Goal: Task Accomplishment & Management: Complete application form

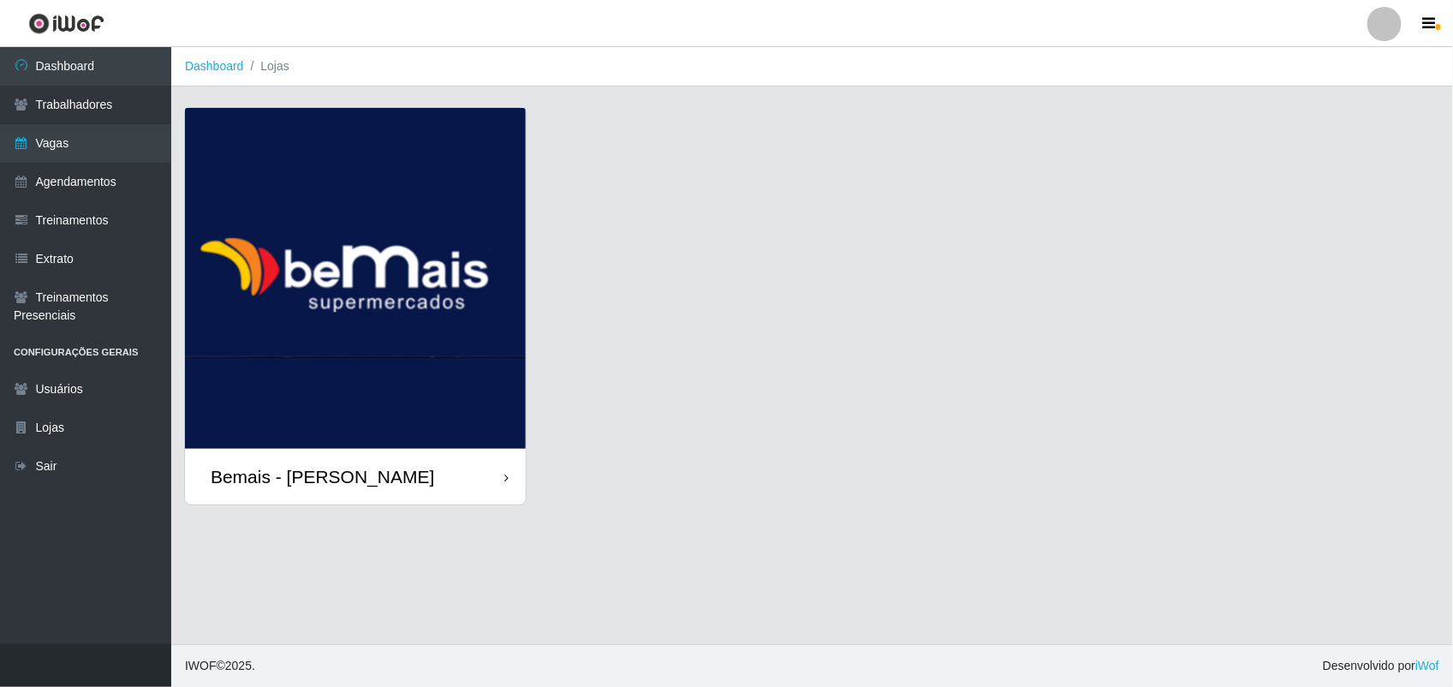
drag, startPoint x: 0, startPoint y: 0, endPoint x: 378, endPoint y: 486, distance: 615.7
click at [378, 486] on div "Bemais - [PERSON_NAME]" at bounding box center [322, 476] width 223 height 21
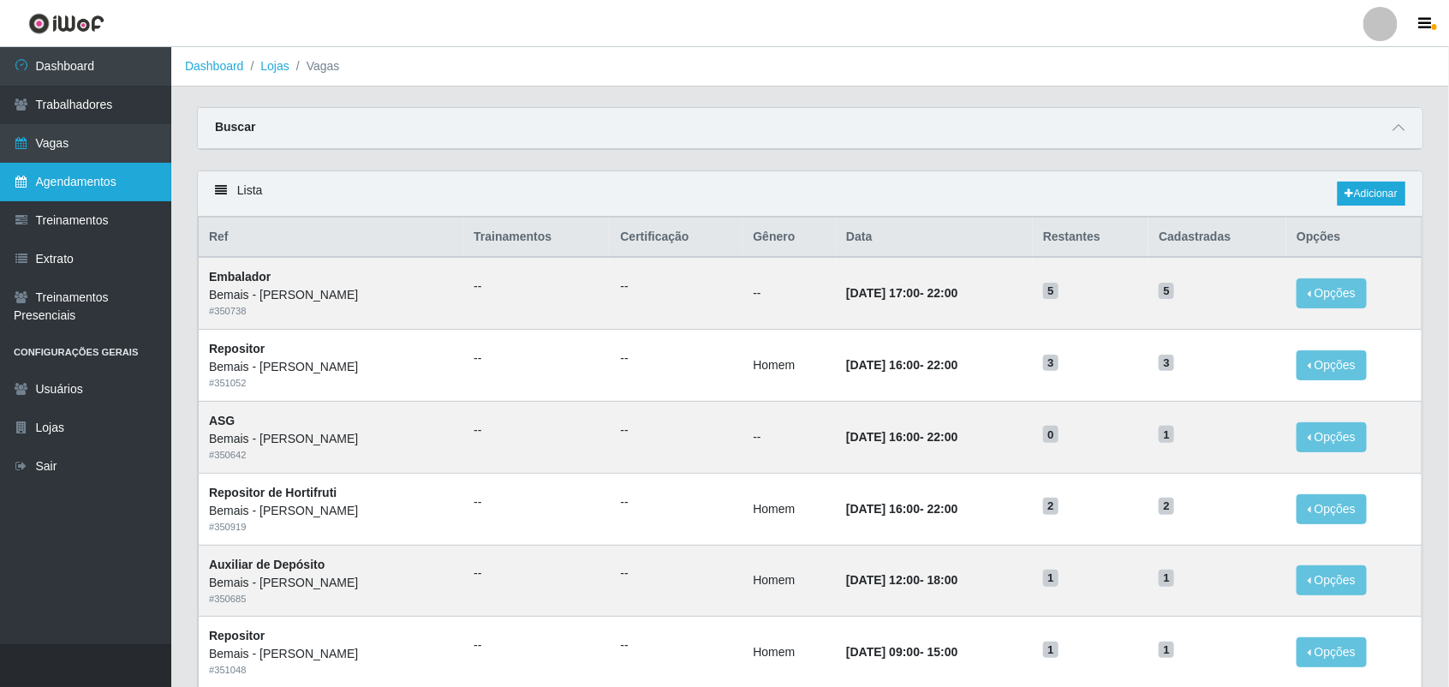
click at [88, 182] on link "Agendamentos" at bounding box center [85, 182] width 171 height 39
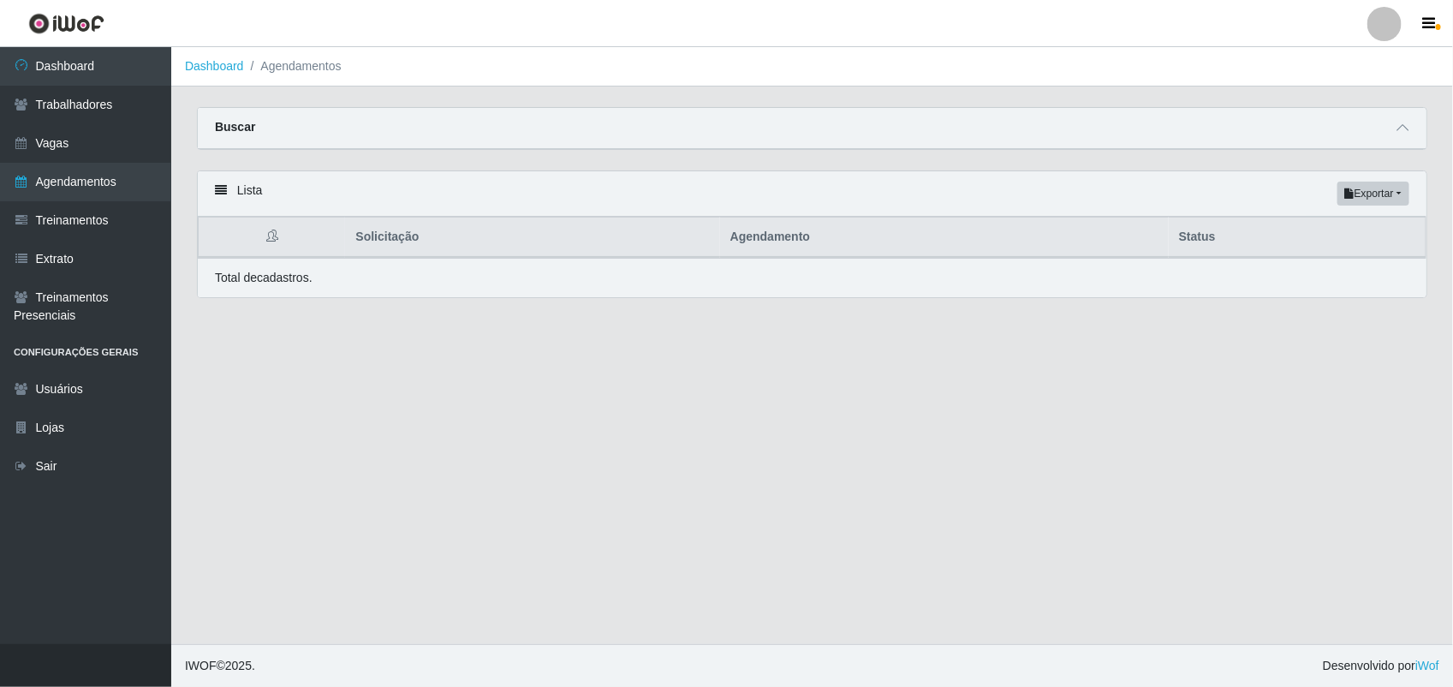
click at [1207, 237] on th "Status" at bounding box center [1298, 237] width 258 height 40
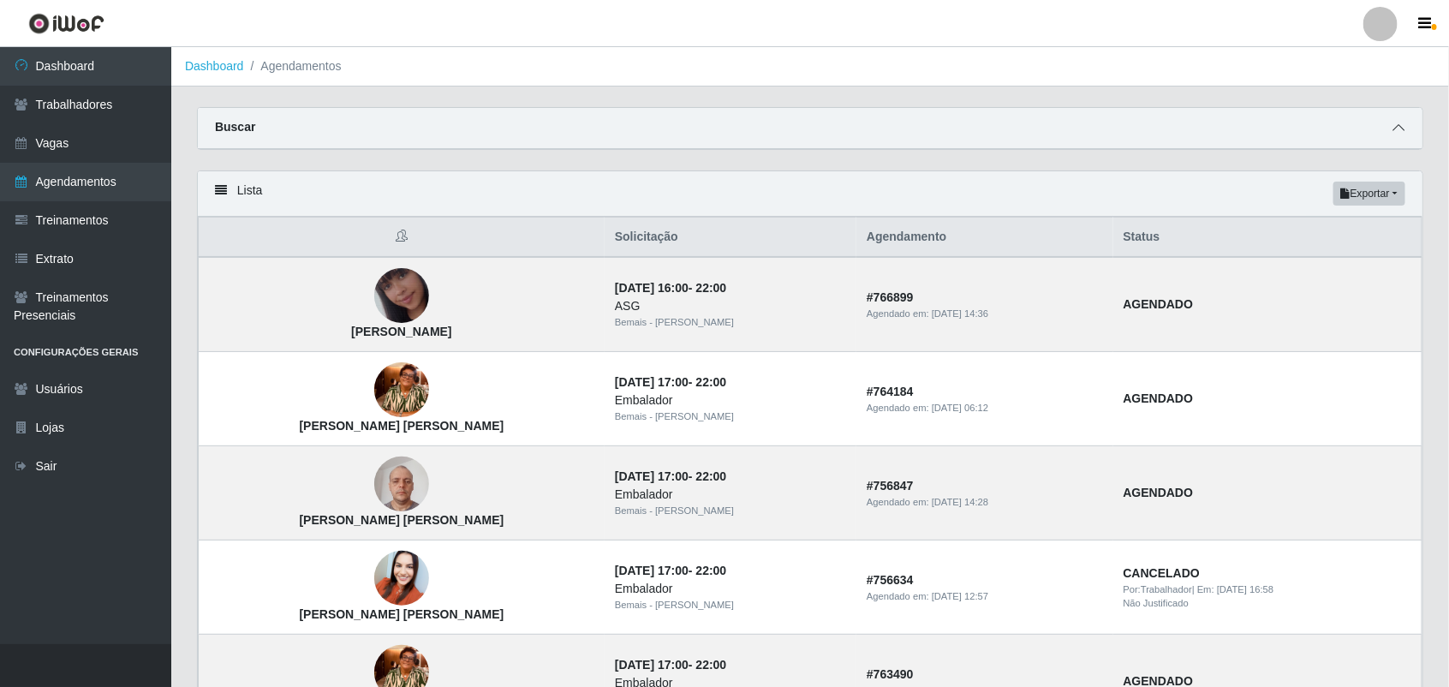
click at [1393, 129] on icon at bounding box center [1398, 128] width 12 height 12
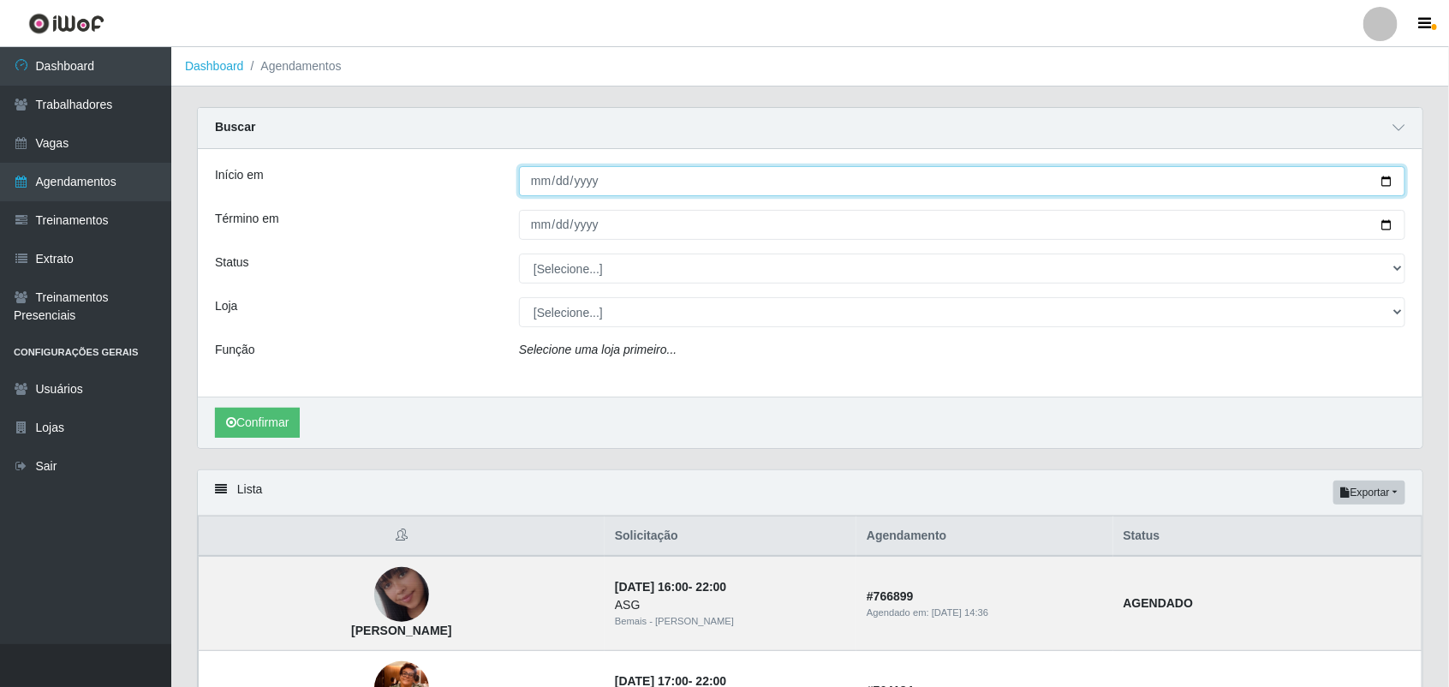
click at [1384, 181] on input "Início em" at bounding box center [962, 181] width 886 height 30
type input "[DATE]"
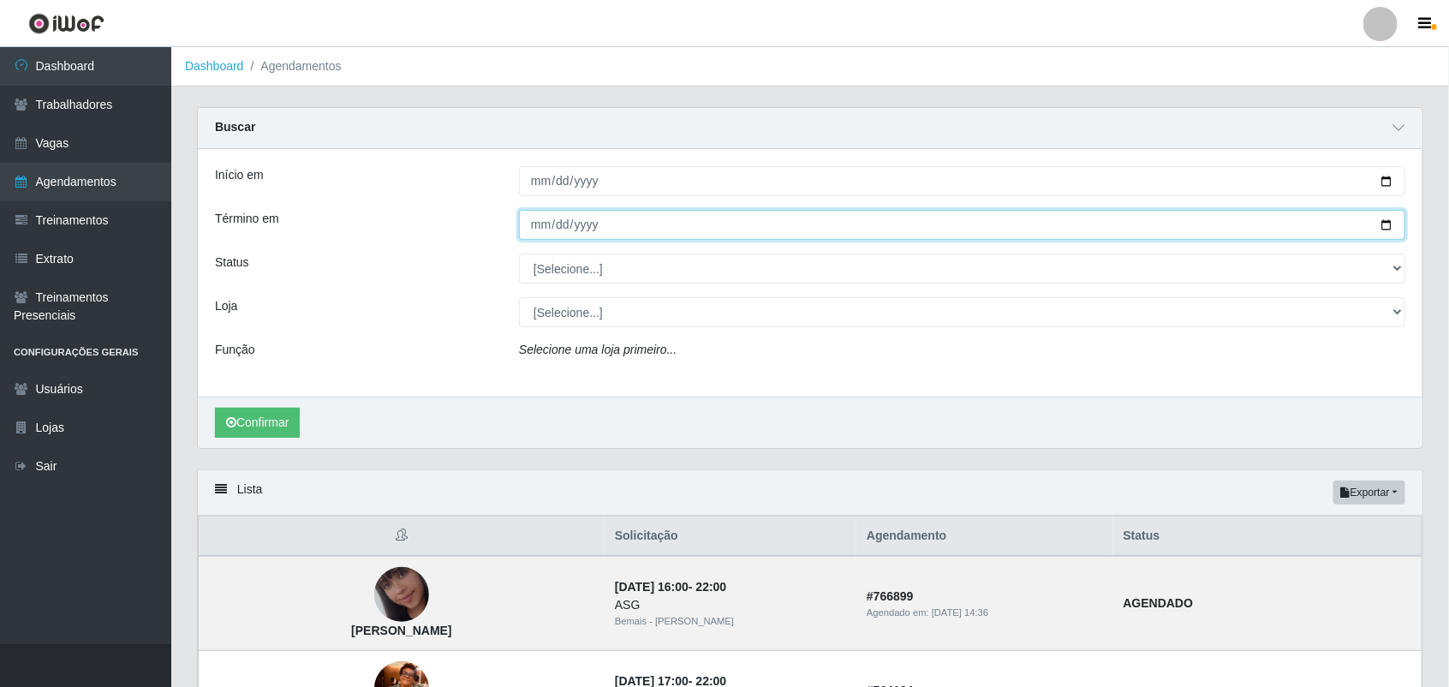
click at [1391, 228] on input "Término em" at bounding box center [962, 225] width 886 height 30
type input "[DATE]"
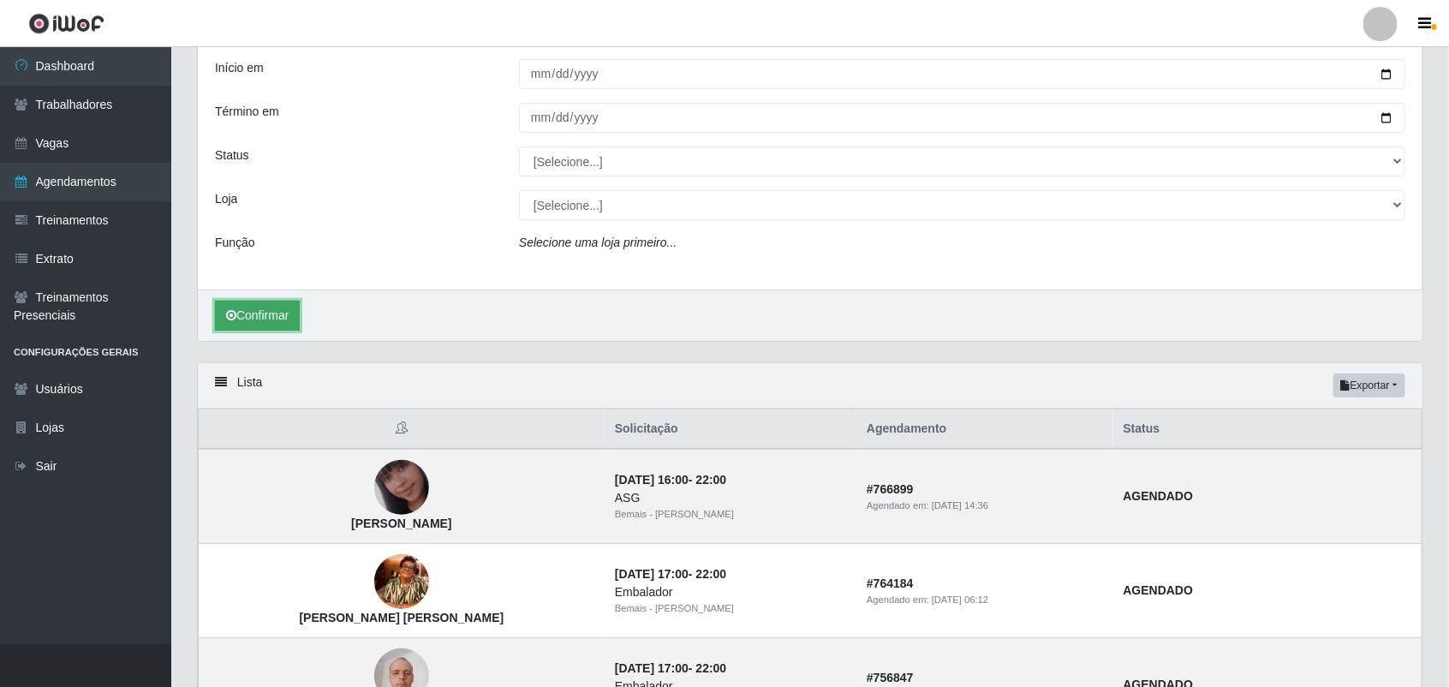
click at [280, 321] on button "Confirmar" at bounding box center [257, 316] width 85 height 30
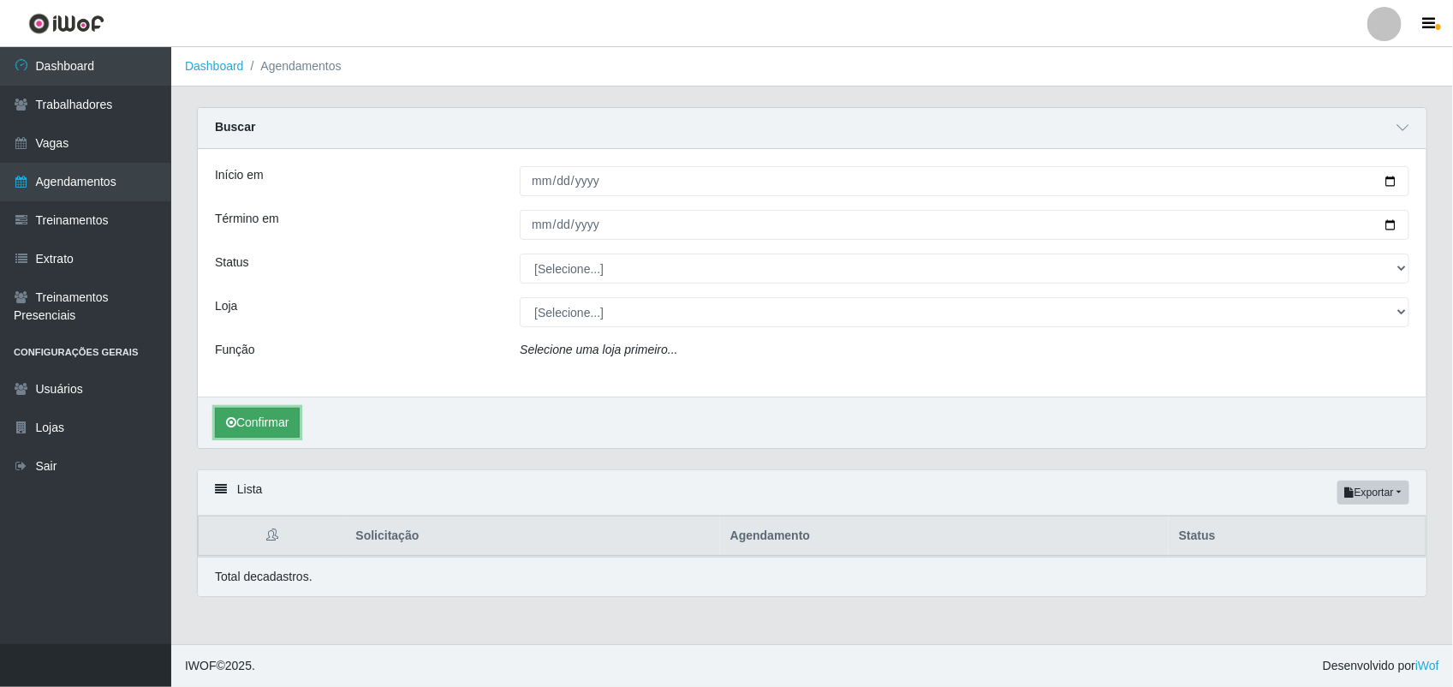
click at [263, 421] on button "Confirmar" at bounding box center [257, 423] width 85 height 30
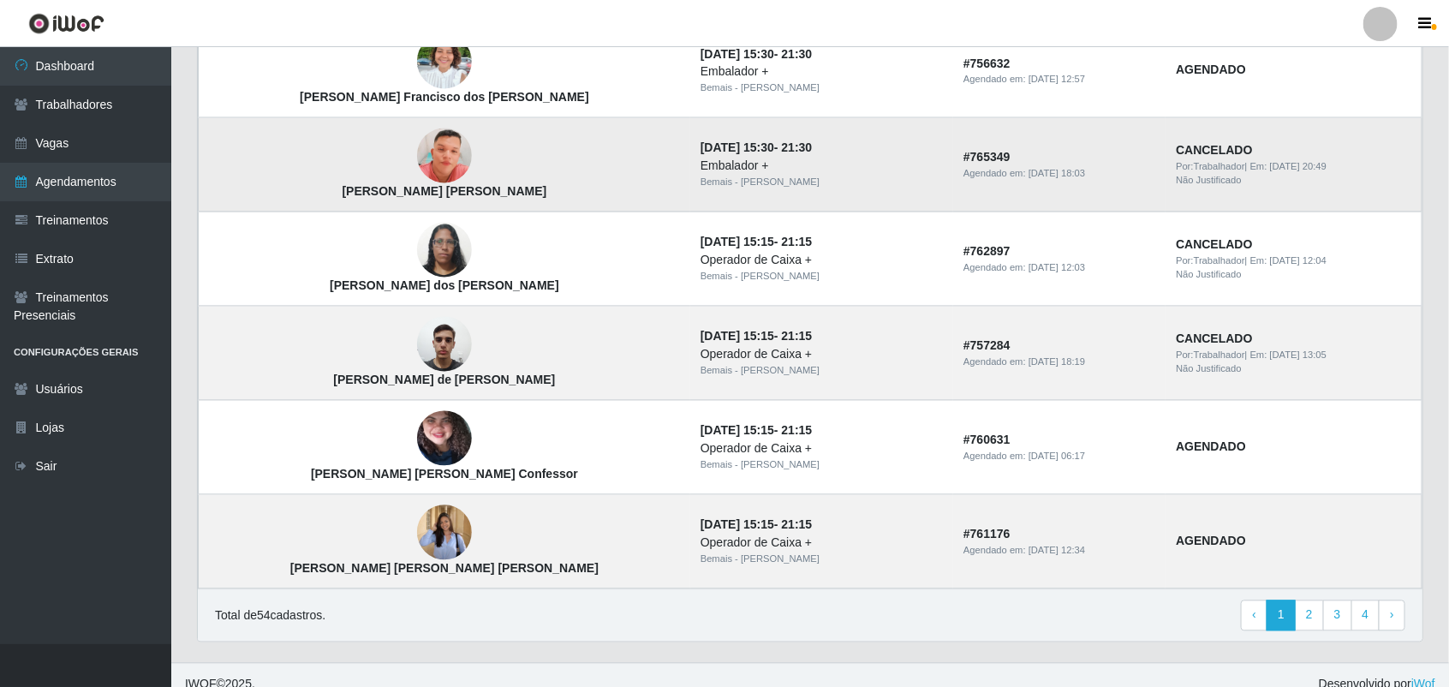
scroll to position [1404, 0]
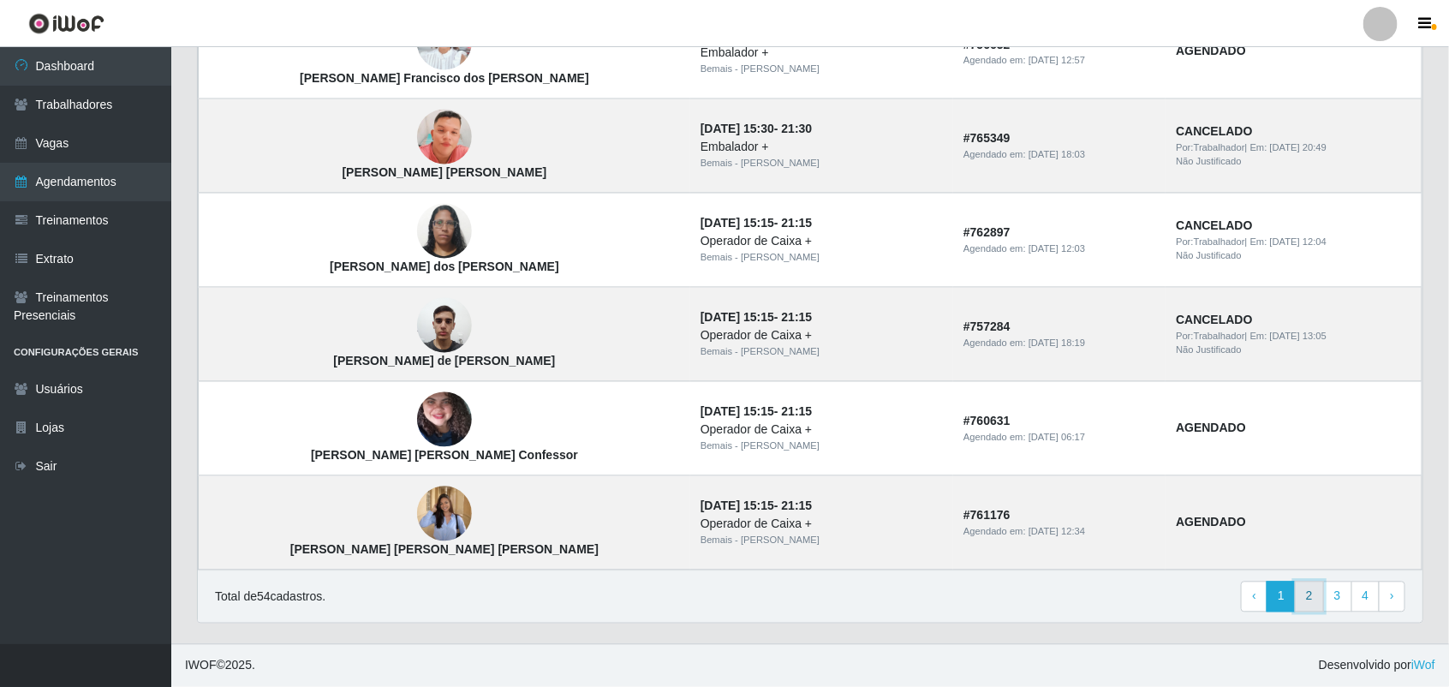
click at [1316, 599] on link "2" at bounding box center [1309, 596] width 29 height 31
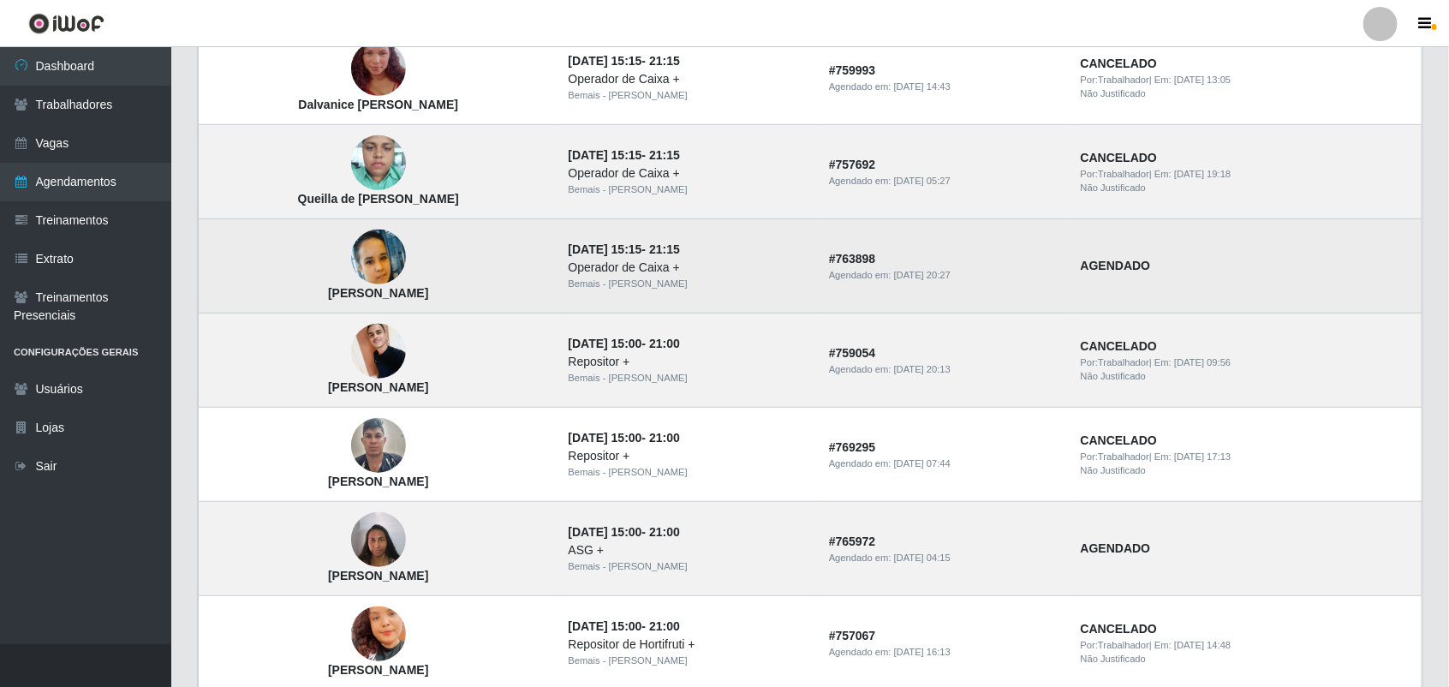
scroll to position [428, 0]
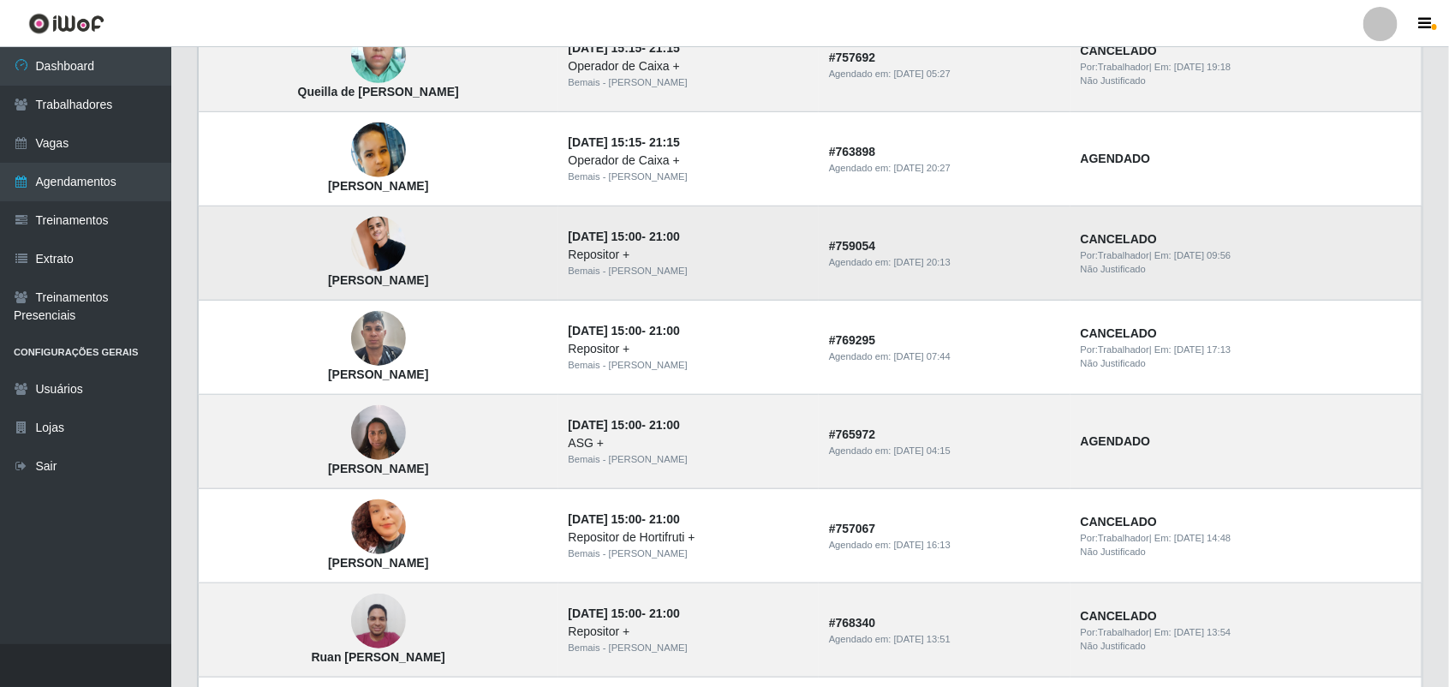
click at [357, 232] on img at bounding box center [378, 244] width 55 height 73
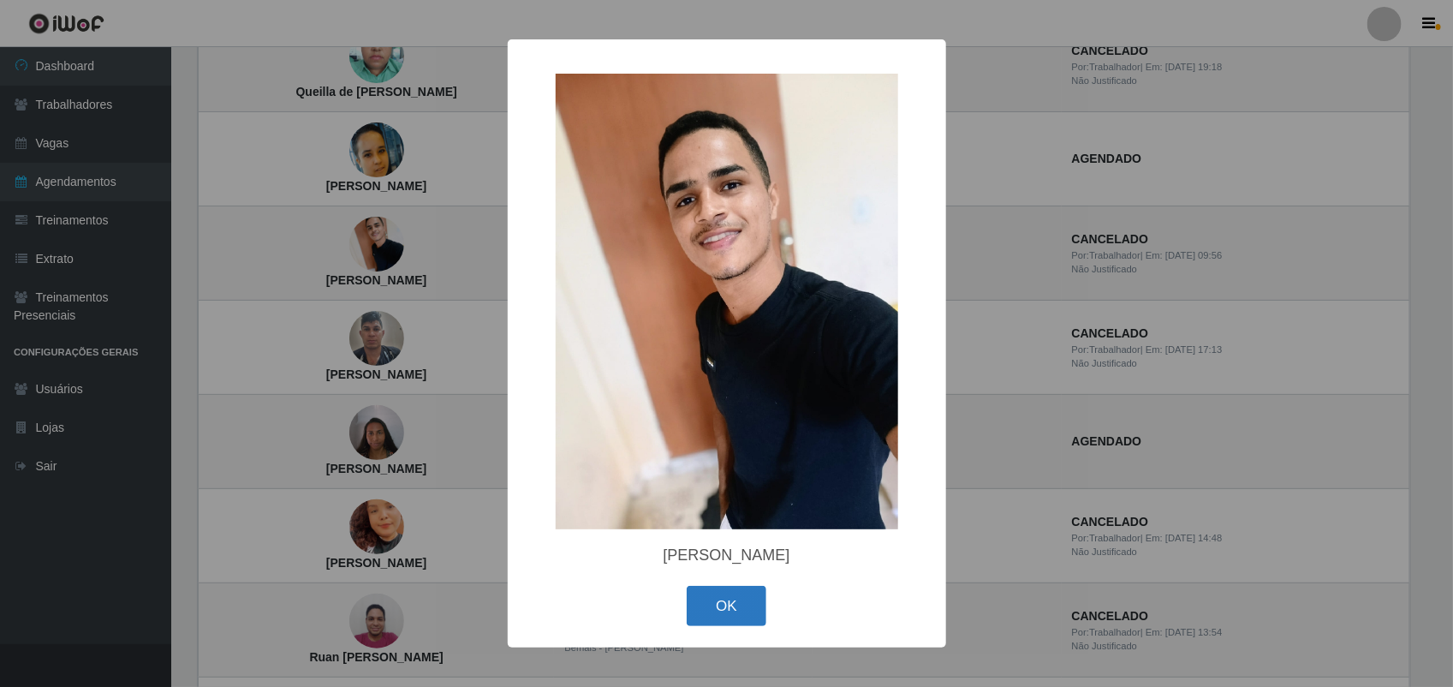
click at [700, 598] on button "OK" at bounding box center [727, 606] width 80 height 40
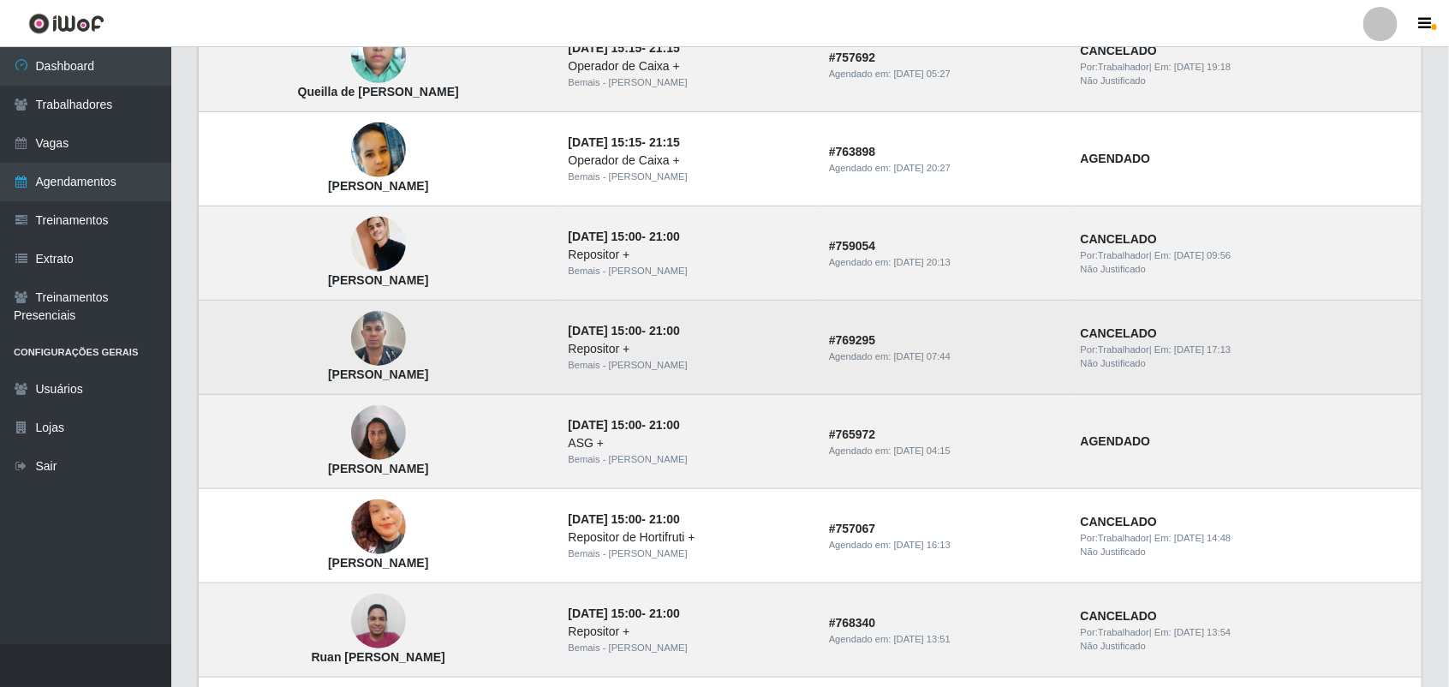
click at [364, 348] on img at bounding box center [378, 338] width 55 height 73
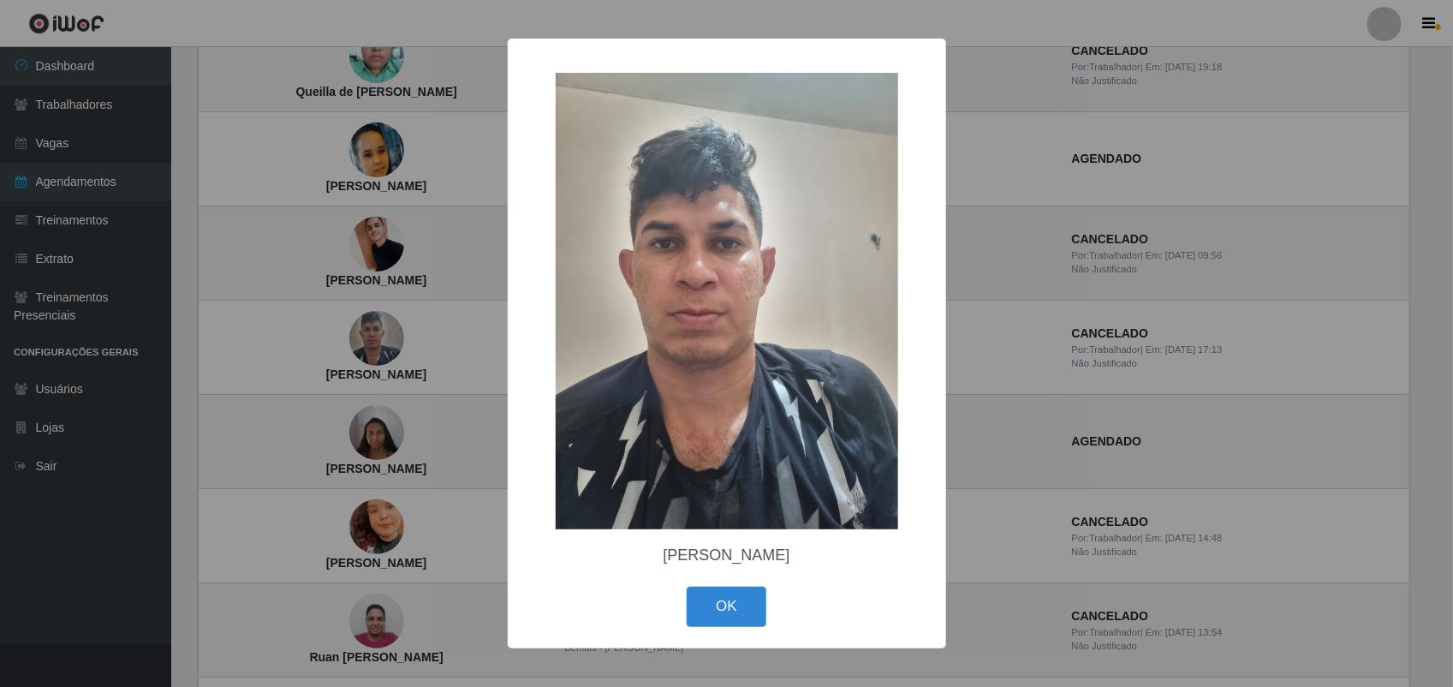
click at [372, 348] on div "× [PERSON_NAME] do Nascimento OK Cancel" at bounding box center [726, 343] width 1453 height 687
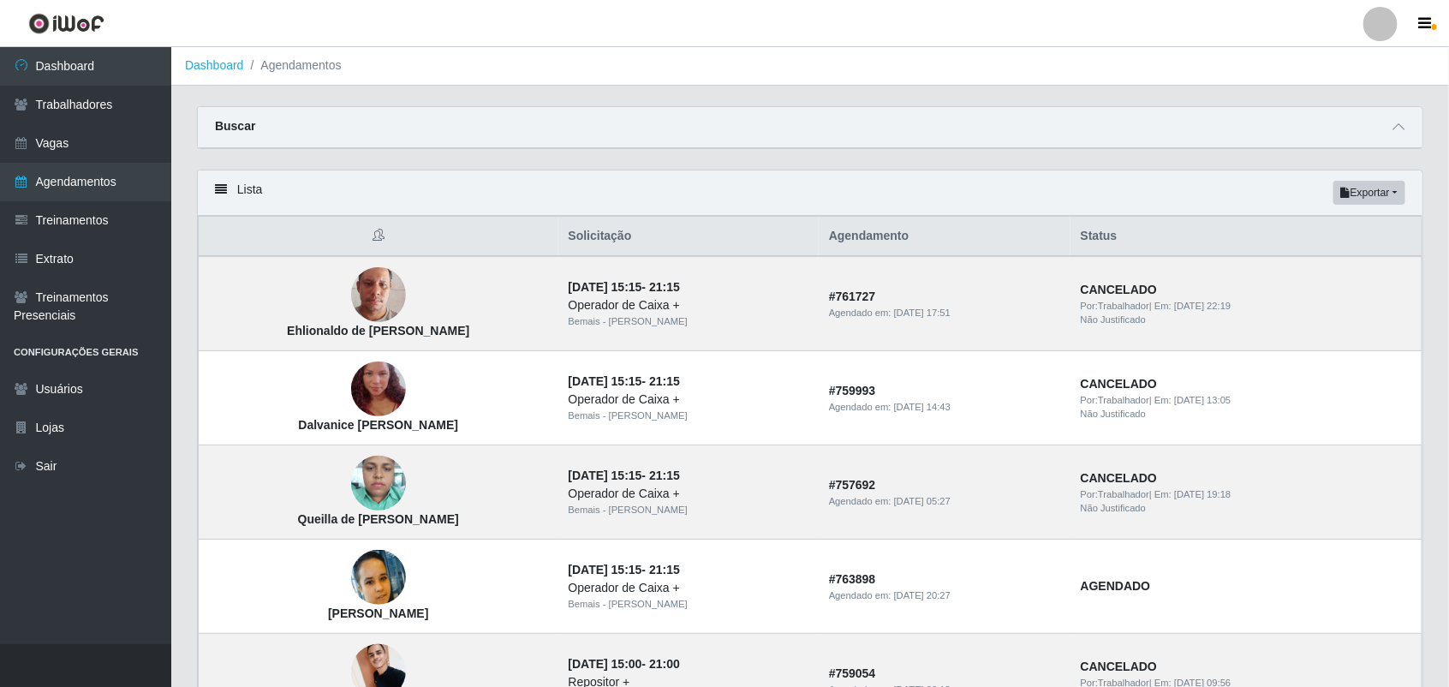
scroll to position [0, 0]
click at [1400, 122] on icon at bounding box center [1398, 128] width 12 height 12
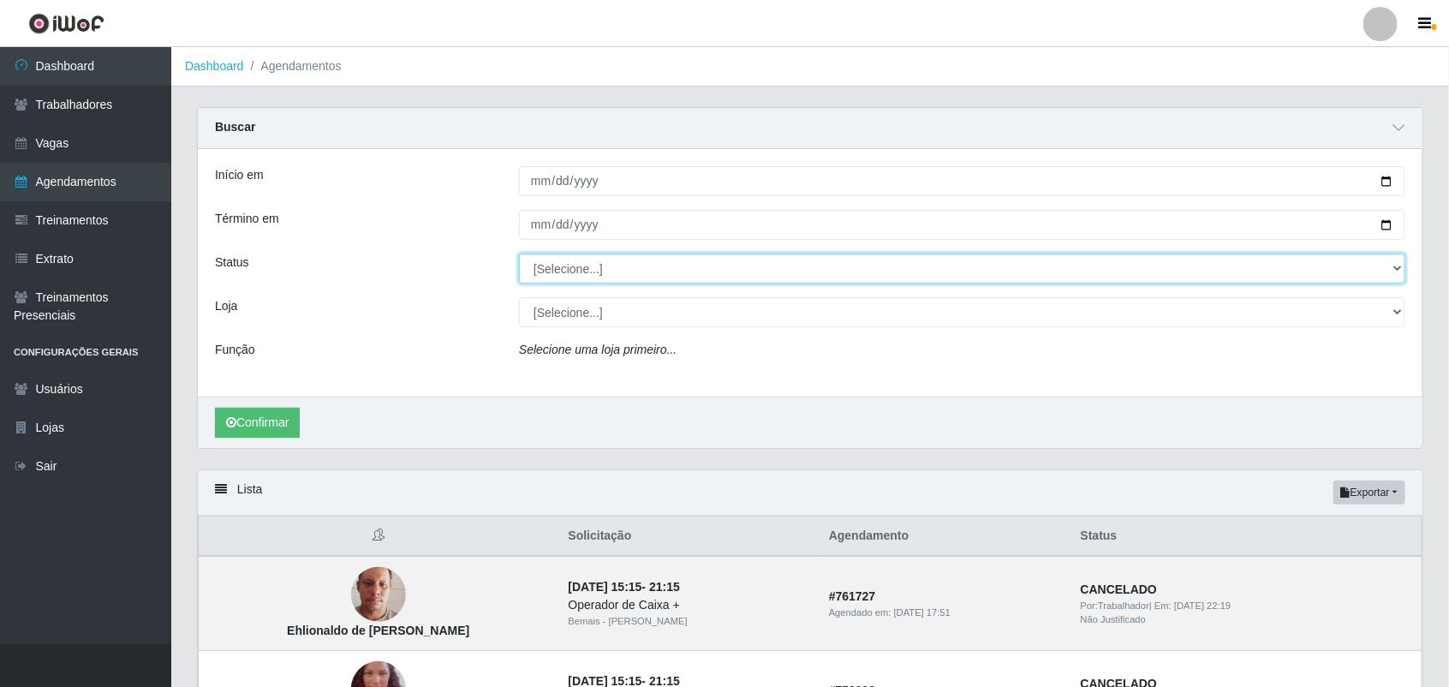
click at [1392, 270] on select "[Selecione...] AGENDADO AGUARDANDO LIBERAR EM ANDAMENTO EM REVISÃO FINALIZADO C…" at bounding box center [962, 268] width 886 height 30
select select "AGENDADO"
click at [519, 254] on select "[Selecione...] AGENDADO AGUARDANDO LIBERAR EM ANDAMENTO EM REVISÃO FINALIZADO C…" at bounding box center [962, 268] width 886 height 30
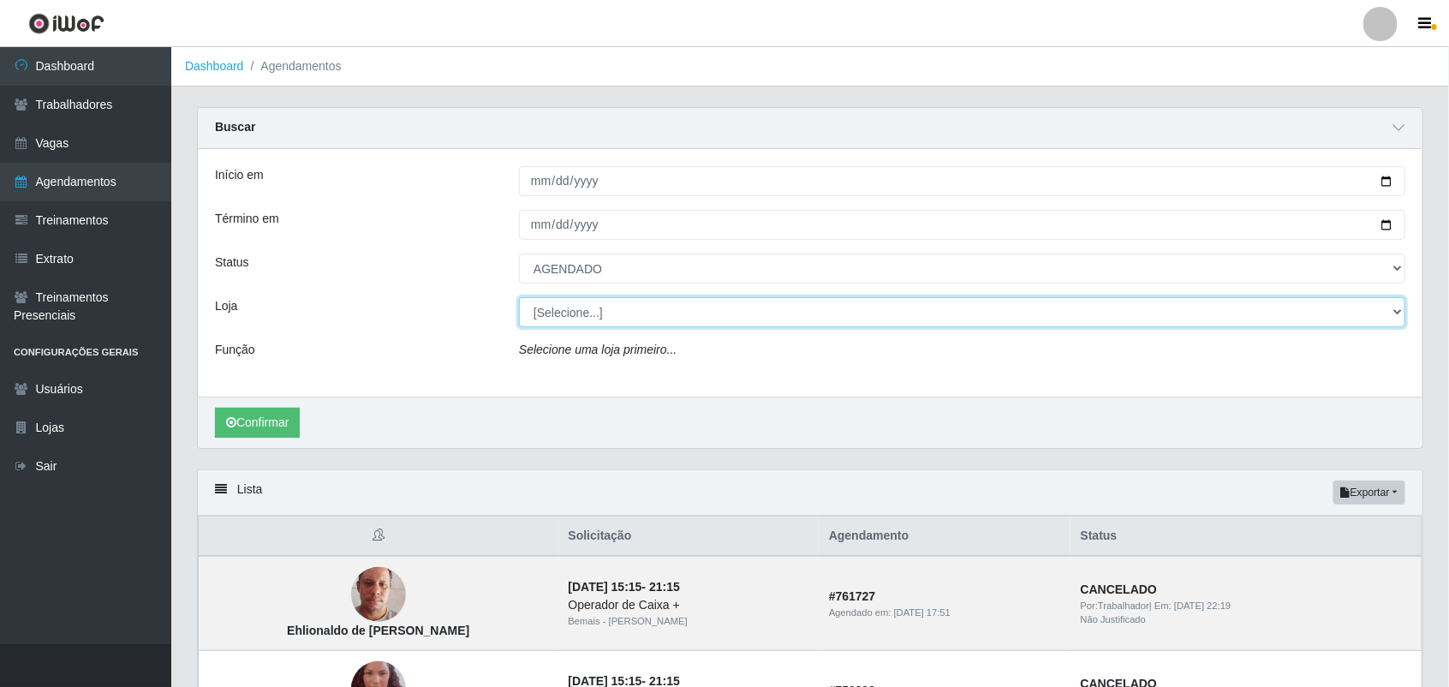
click at [1401, 313] on select "[Selecione...] [PERSON_NAME]" at bounding box center [962, 312] width 886 height 30
select select "230"
click at [519, 298] on select "[Selecione...] [PERSON_NAME]" at bounding box center [962, 312] width 886 height 30
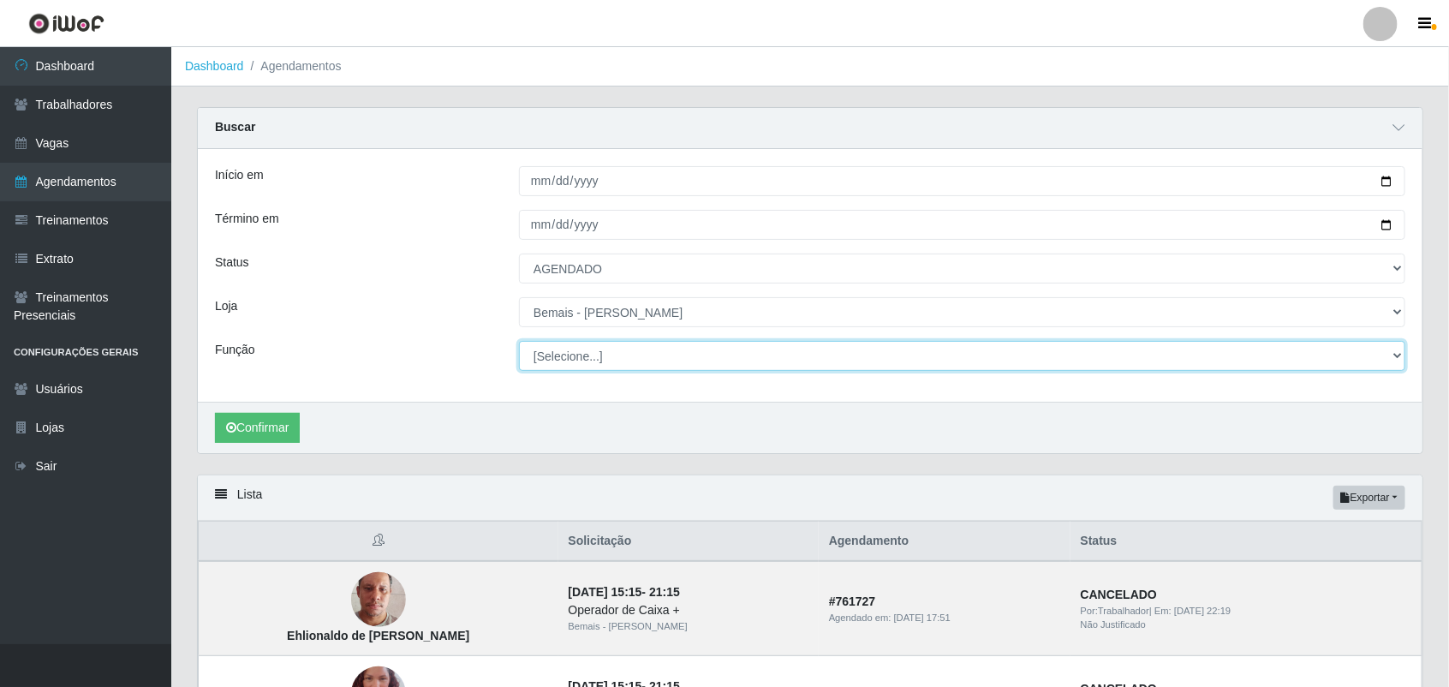
click at [1390, 344] on select "[Selecione...] ASG ASG + ASG ++ Auxiliar de Depósito Auxiliar de Depósito + Aux…" at bounding box center [962, 356] width 886 height 30
click at [519, 342] on select "[Selecione...] ASG ASG + ASG ++ Auxiliar de Depósito Auxiliar de Depósito + Aux…" at bounding box center [962, 356] width 886 height 30
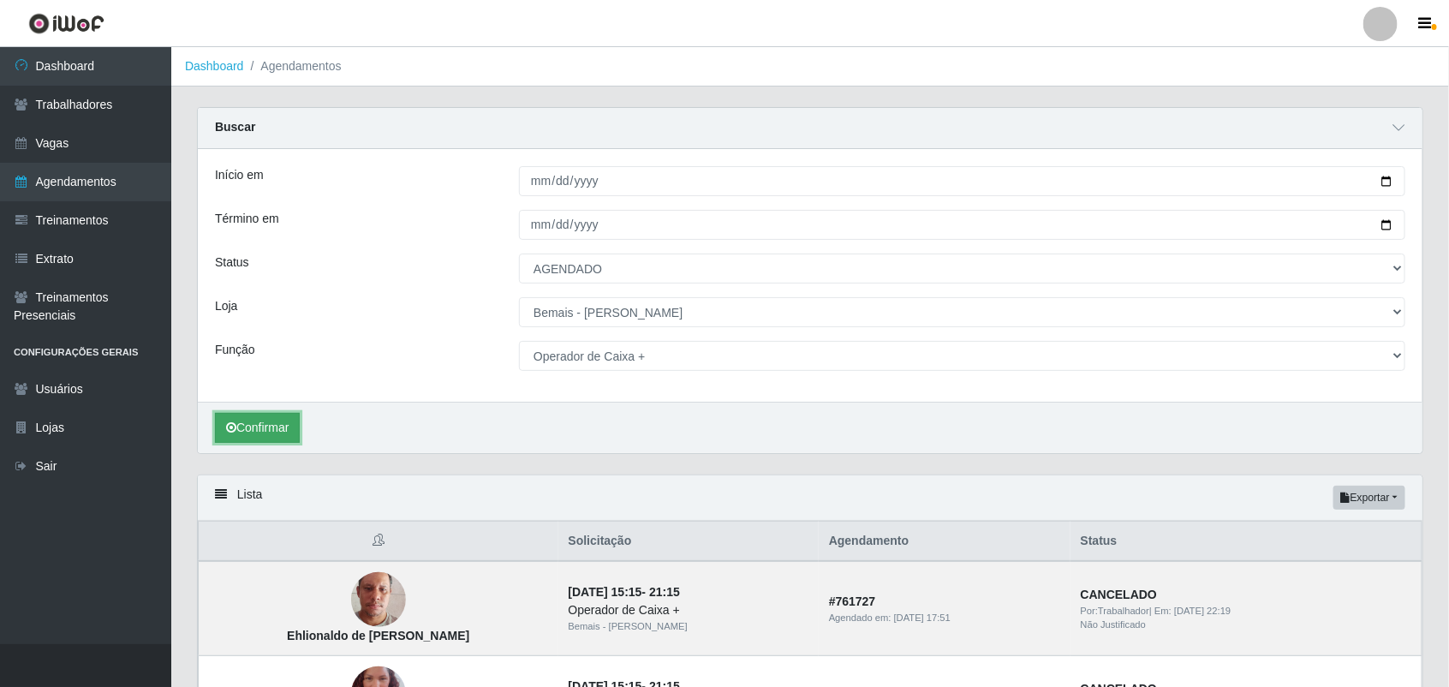
click at [293, 418] on button "Confirmar" at bounding box center [257, 428] width 85 height 30
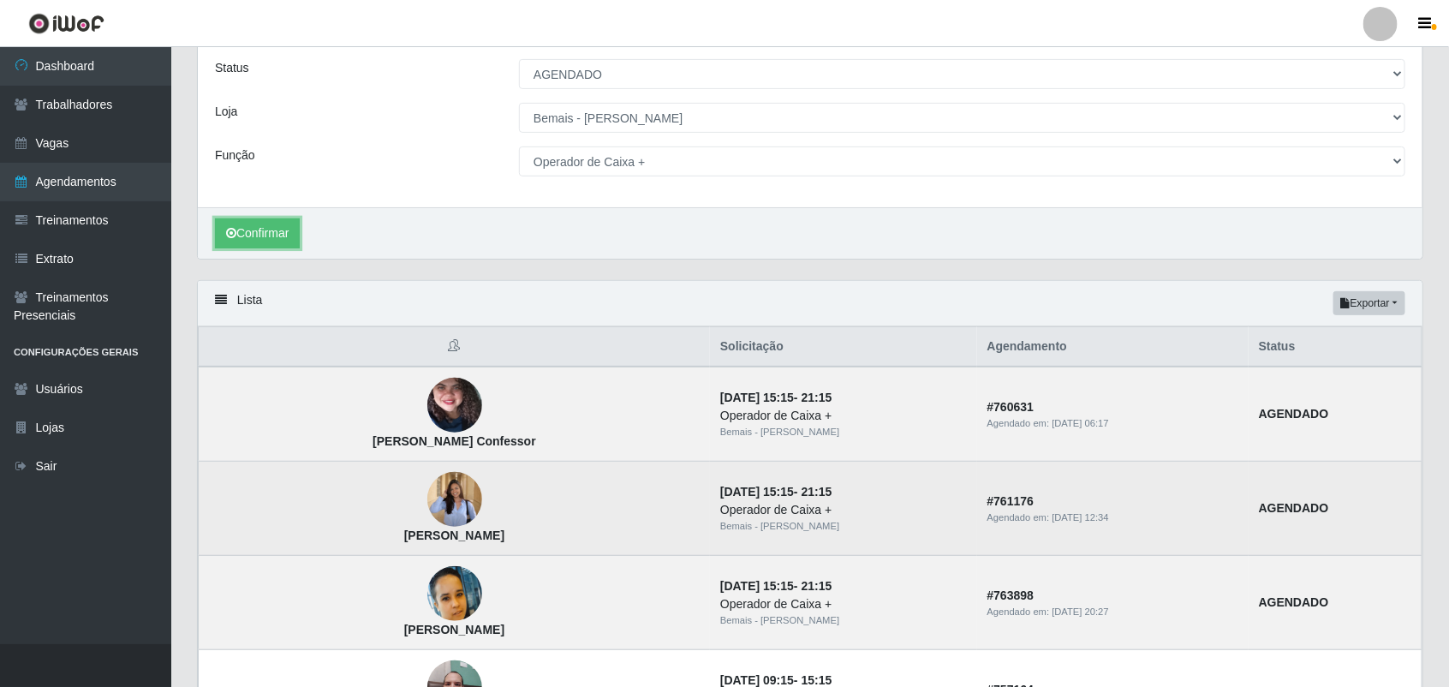
scroll to position [144, 0]
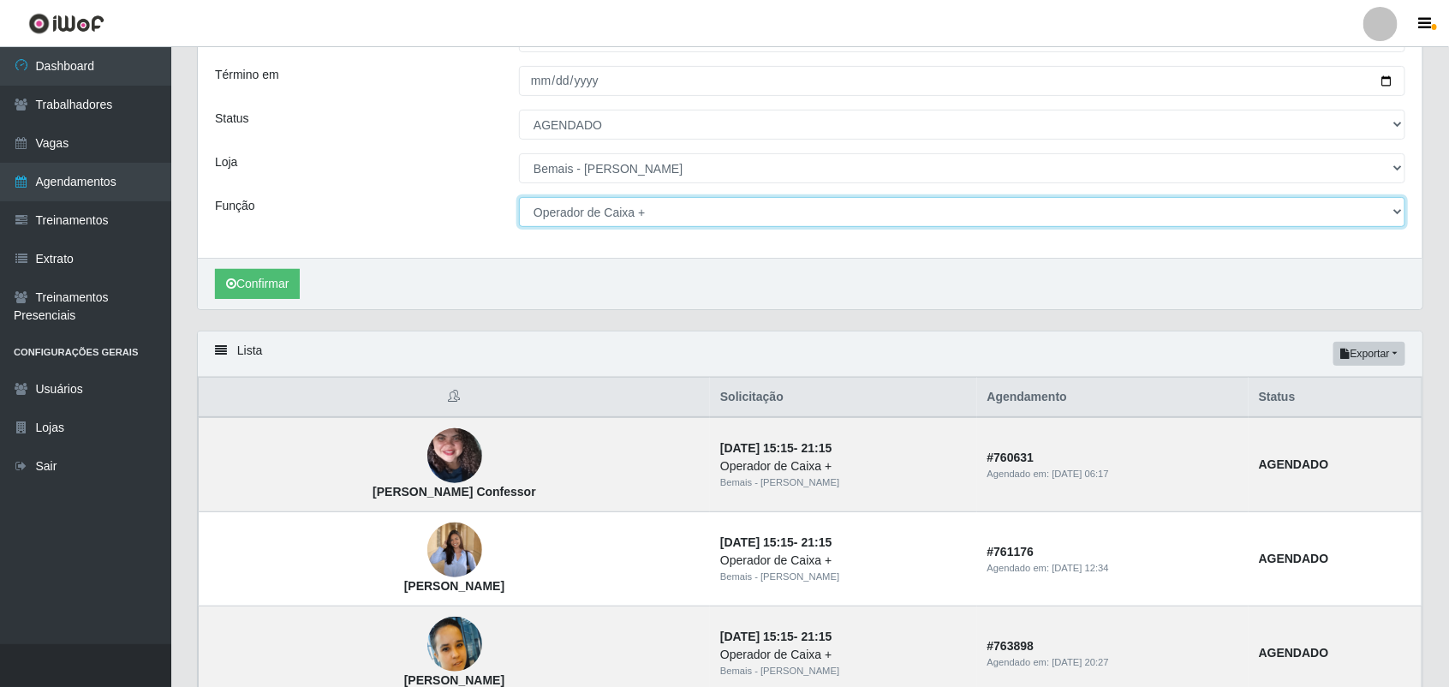
click at [677, 215] on select "[Selecione...] ASG ASG + ASG ++ Auxiliar de Depósito Auxiliar de Depósito + Aux…" at bounding box center [962, 212] width 886 height 30
click at [519, 197] on select "[Selecione...] ASG ASG + ASG ++ Auxiliar de Depósito Auxiliar de Depósito + Aux…" at bounding box center [962, 212] width 886 height 30
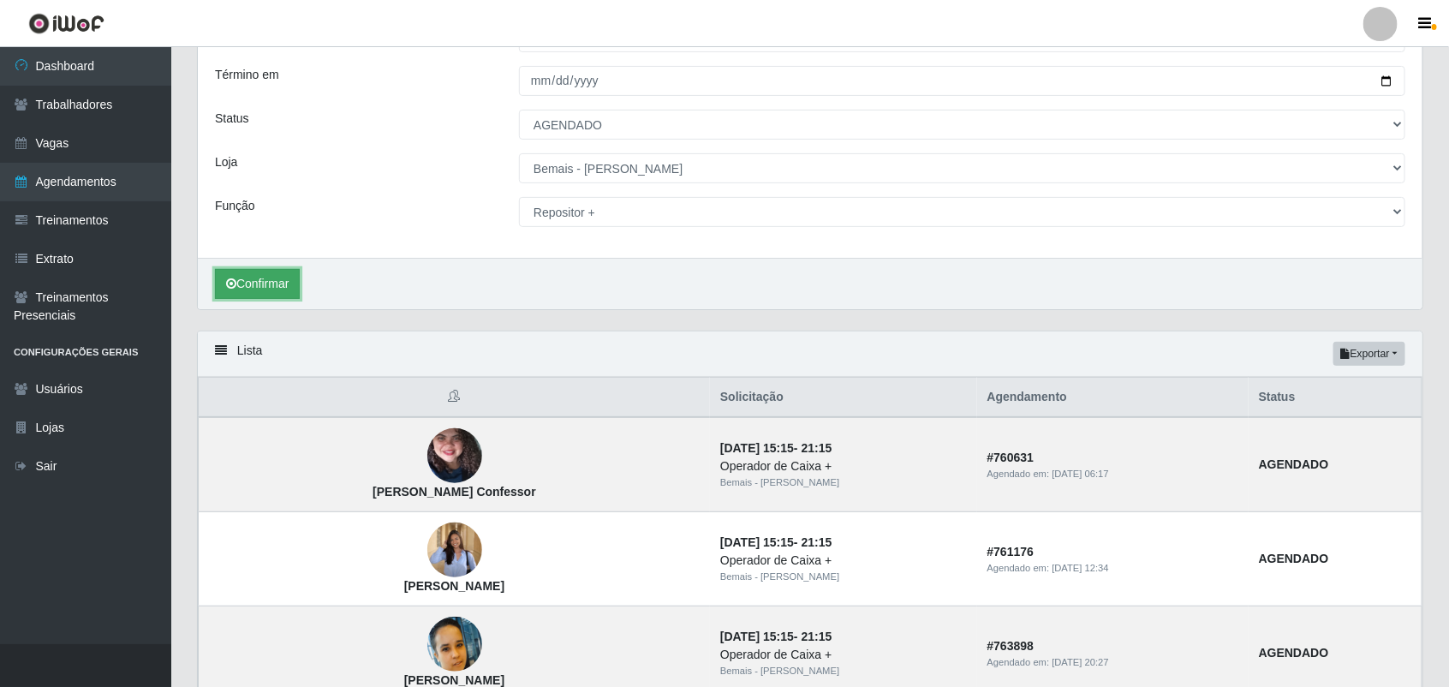
click at [263, 280] on button "Confirmar" at bounding box center [257, 284] width 85 height 30
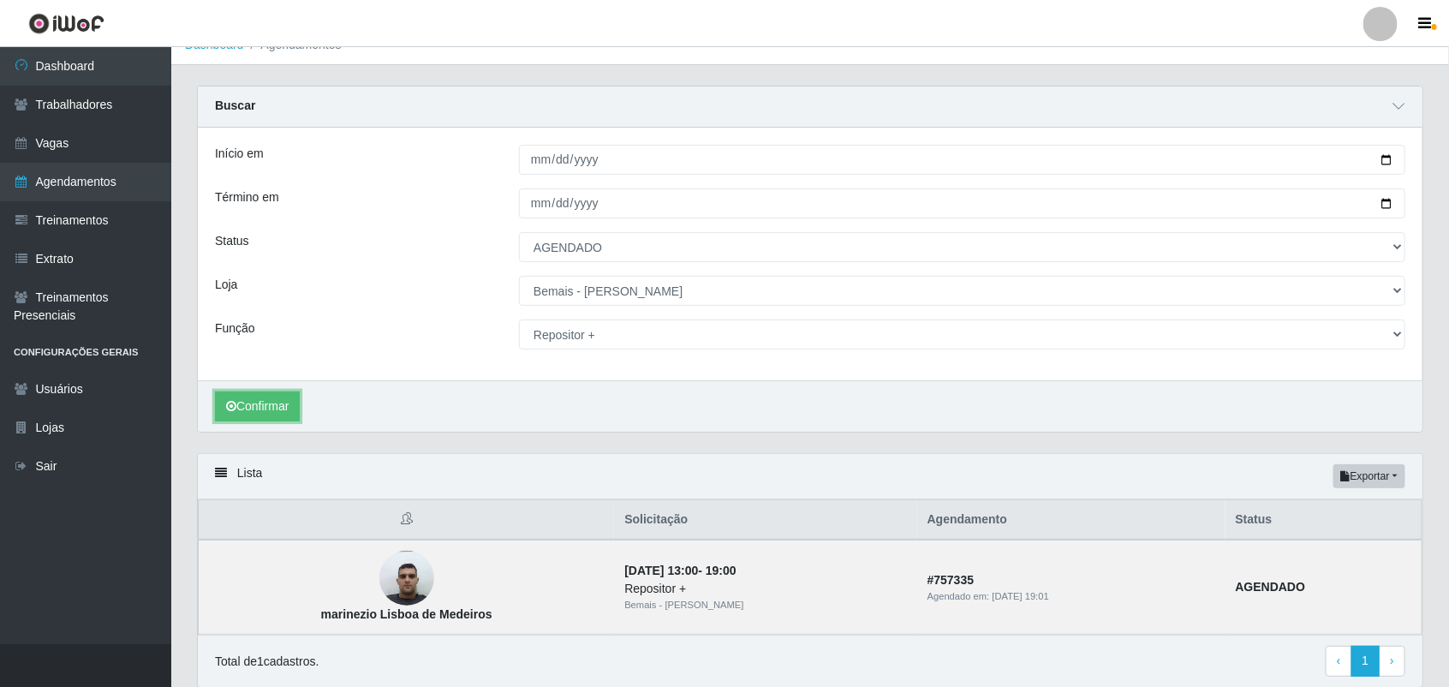
scroll to position [87, 0]
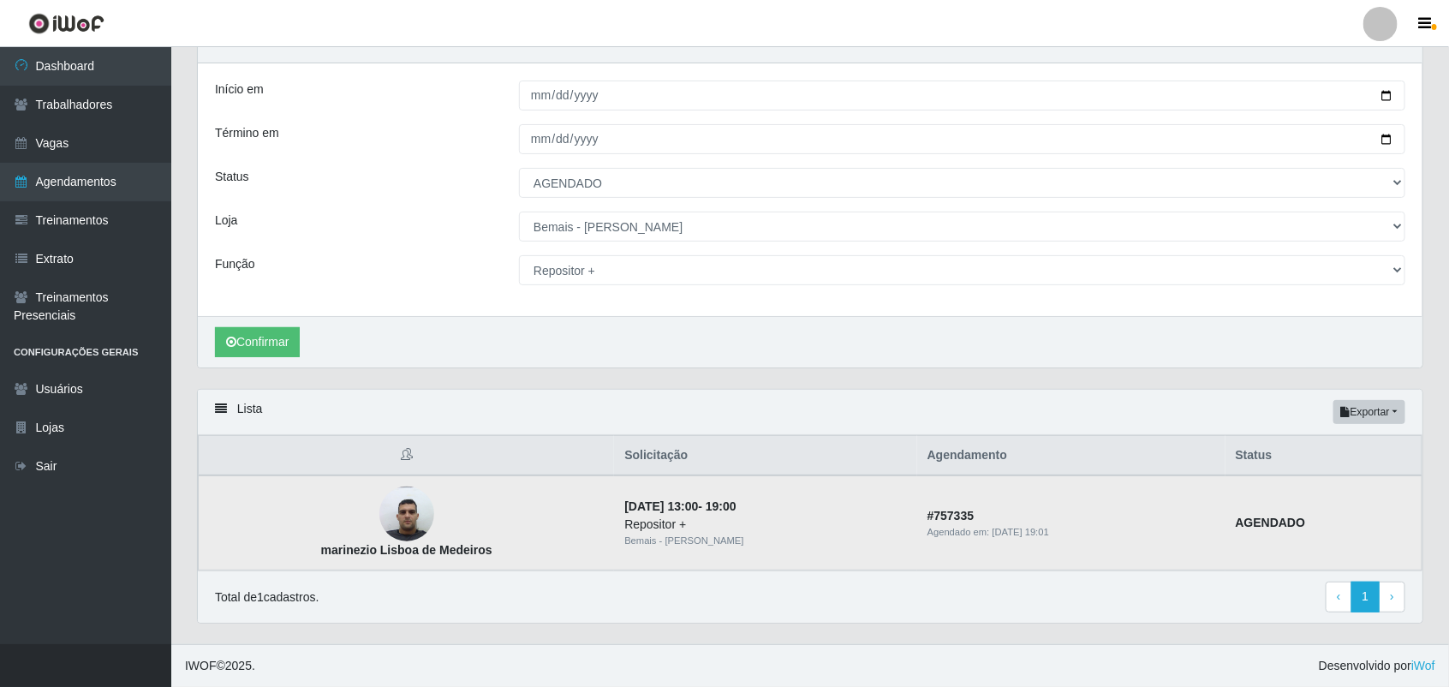
click at [383, 511] on img at bounding box center [406, 514] width 55 height 73
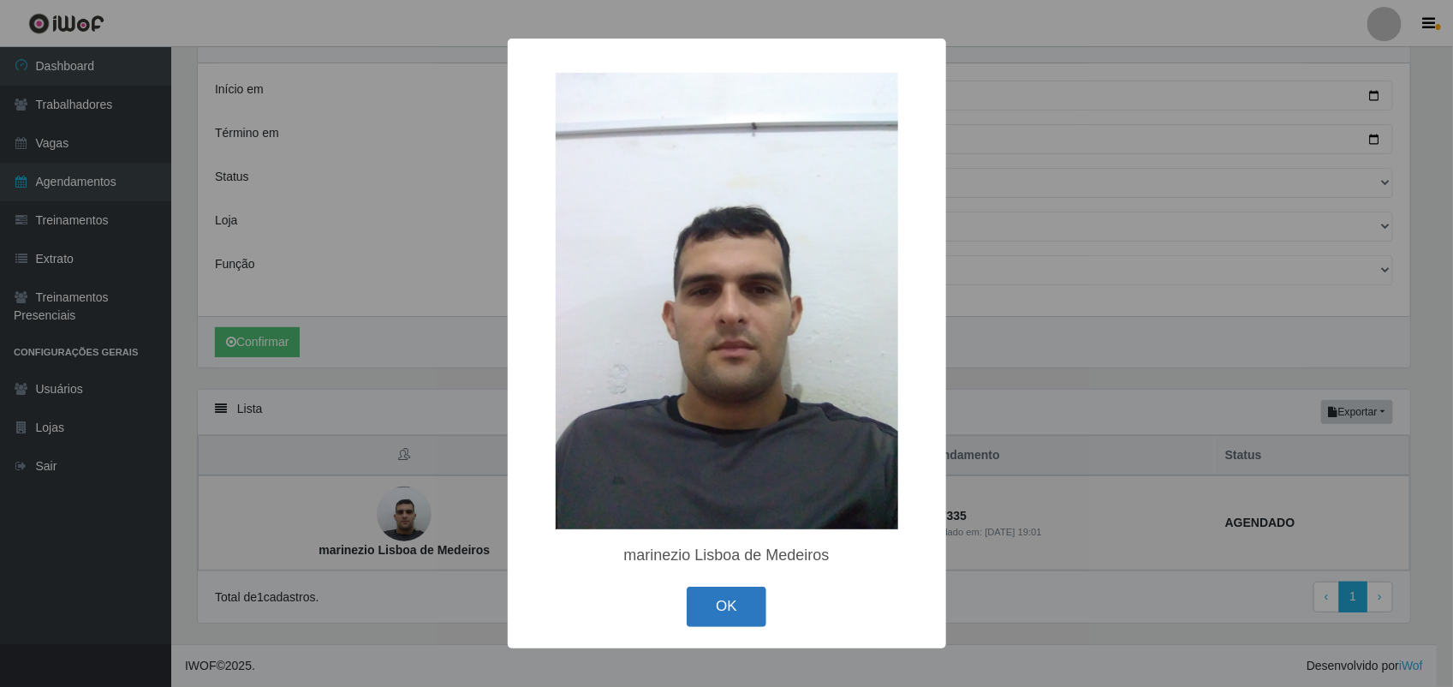
click at [708, 602] on button "OK" at bounding box center [727, 606] width 80 height 40
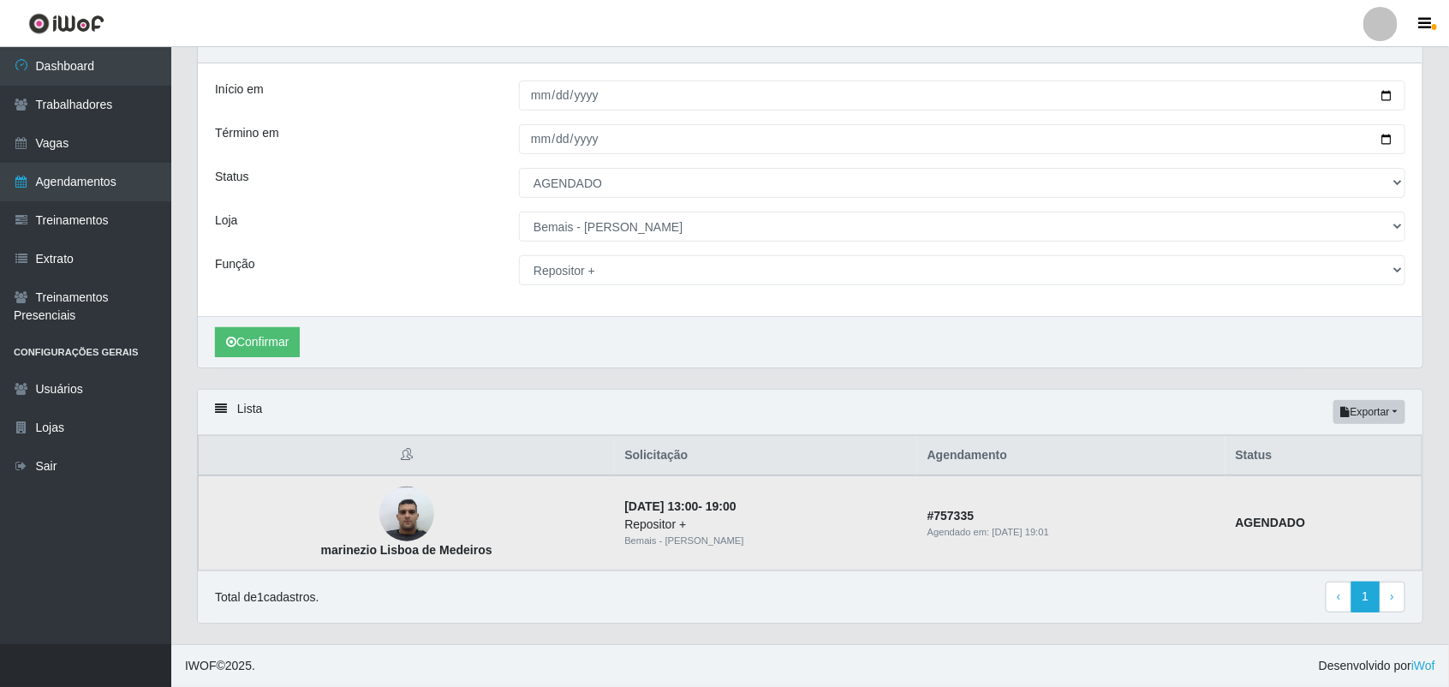
click at [395, 520] on img at bounding box center [406, 514] width 55 height 73
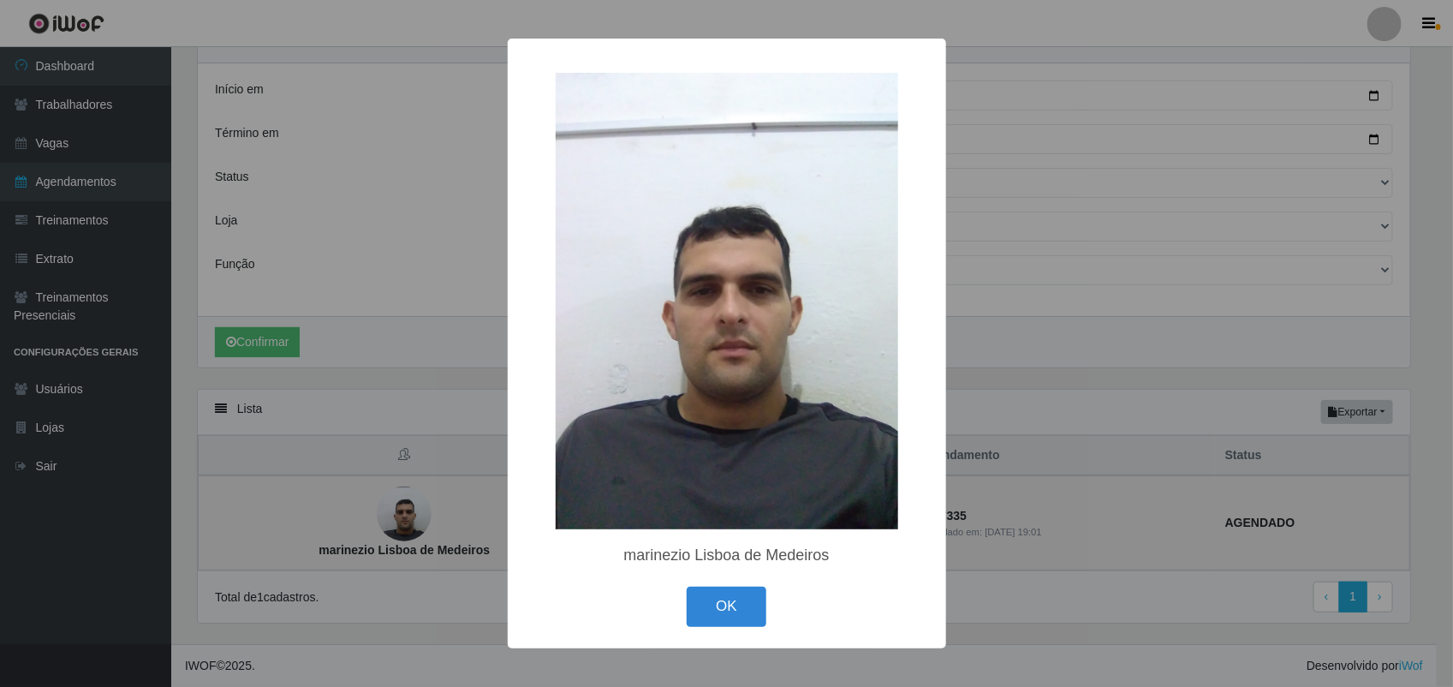
click at [395, 520] on div "× marinezio Lisboa de Medeiros OK Cancel" at bounding box center [726, 343] width 1453 height 687
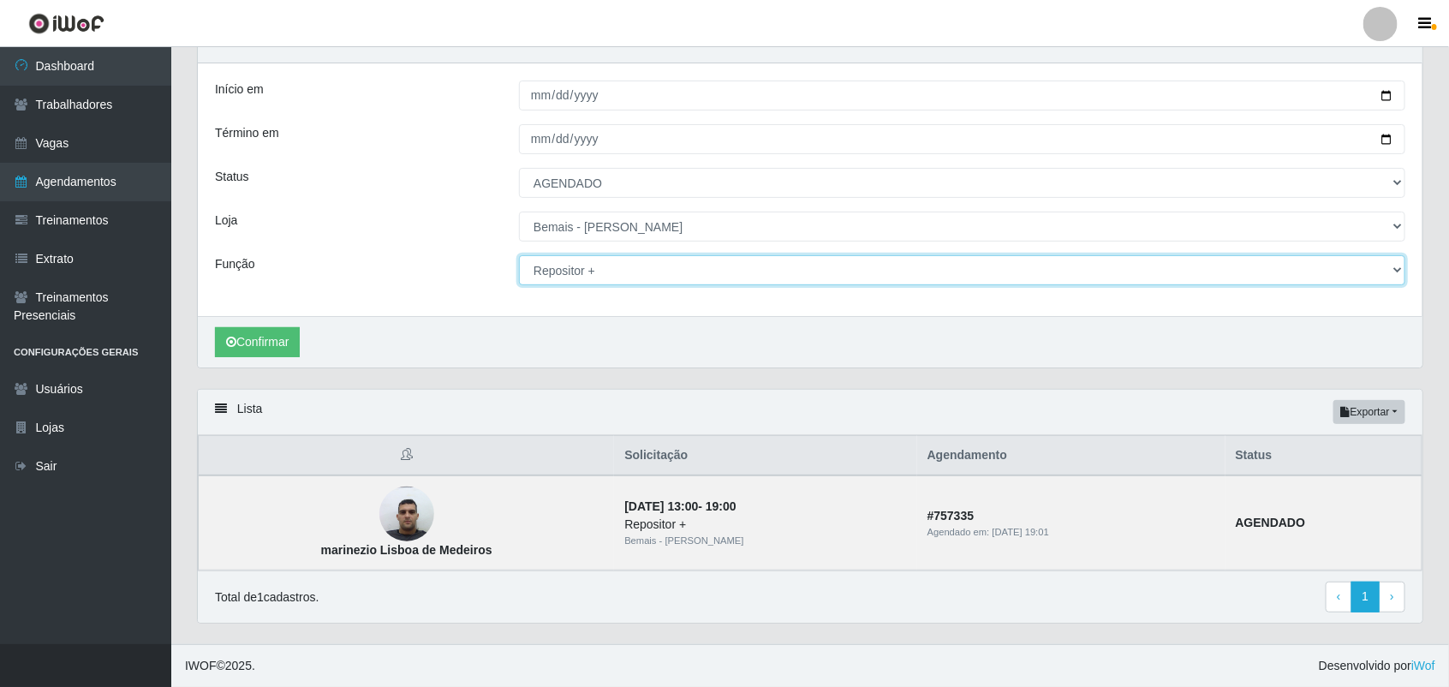
click at [612, 264] on select "[Selecione...] ASG ASG + ASG ++ Auxiliar de Depósito Auxiliar de Depósito + Aux…" at bounding box center [962, 270] width 886 height 30
click at [519, 255] on select "[Selecione...] ASG ASG + ASG ++ Auxiliar de Depósito Auxiliar de Depósito + Aux…" at bounding box center [962, 270] width 886 height 30
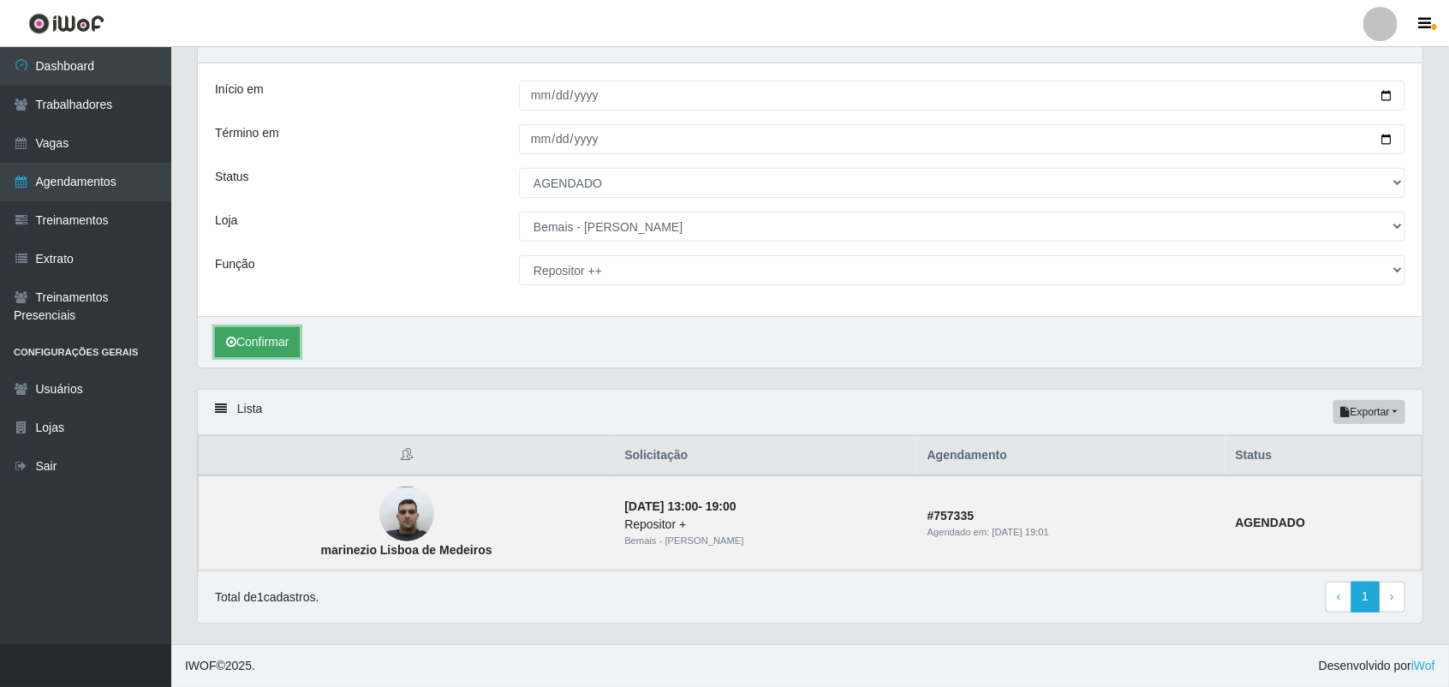
click at [259, 340] on button "Confirmar" at bounding box center [257, 342] width 85 height 30
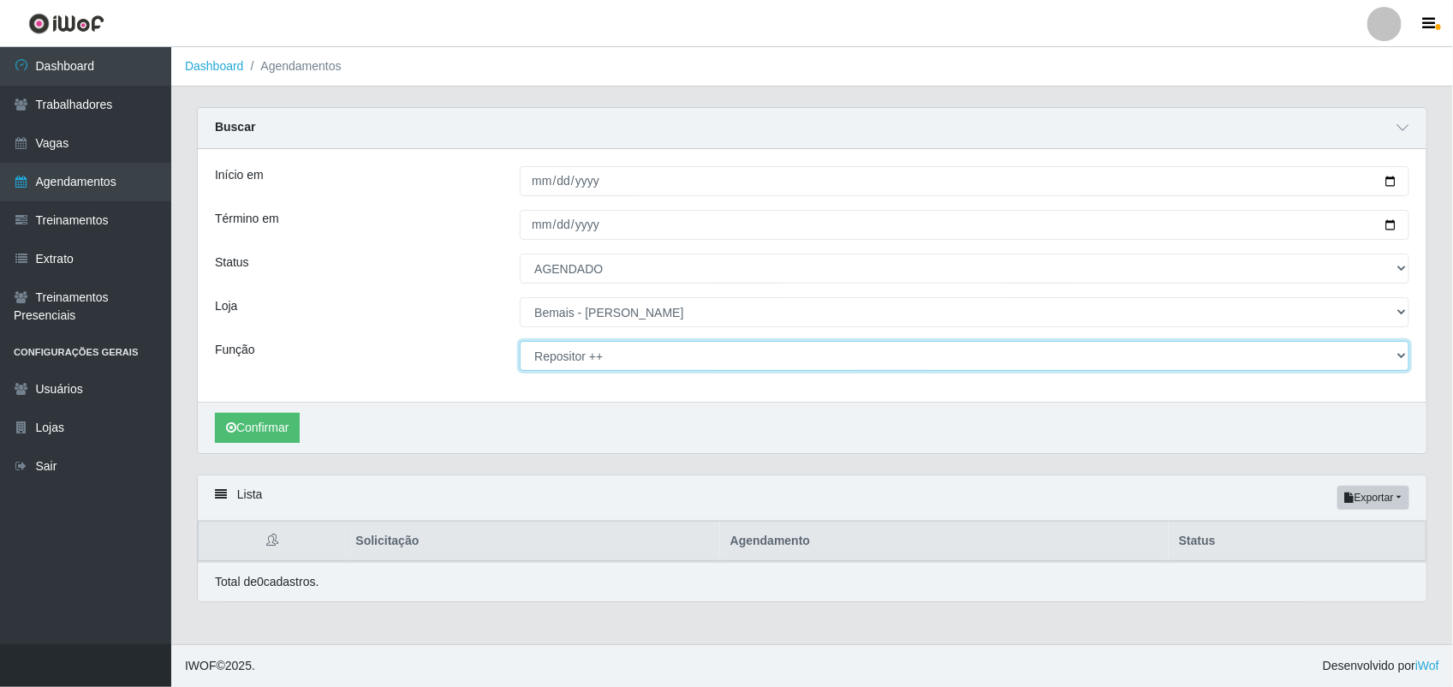
click at [593, 361] on select "[Selecione...] ASG ASG + ASG ++ Auxiliar de Depósito Auxiliar de Depósito + Aux…" at bounding box center [965, 356] width 890 height 30
click at [520, 342] on select "[Selecione...] ASG ASG + ASG ++ Auxiliar de Depósito Auxiliar de Depósito + Aux…" at bounding box center [965, 356] width 890 height 30
click at [617, 360] on select "[Selecione...] ASG ASG + ASG ++ Auxiliar de Depósito Auxiliar de Depósito + Aux…" at bounding box center [965, 356] width 890 height 30
select select "[Selecione...]"
click at [520, 342] on select "[Selecione...] ASG ASG + ASG ++ Auxiliar de Depósito Auxiliar de Depósito + Aux…" at bounding box center [965, 356] width 890 height 30
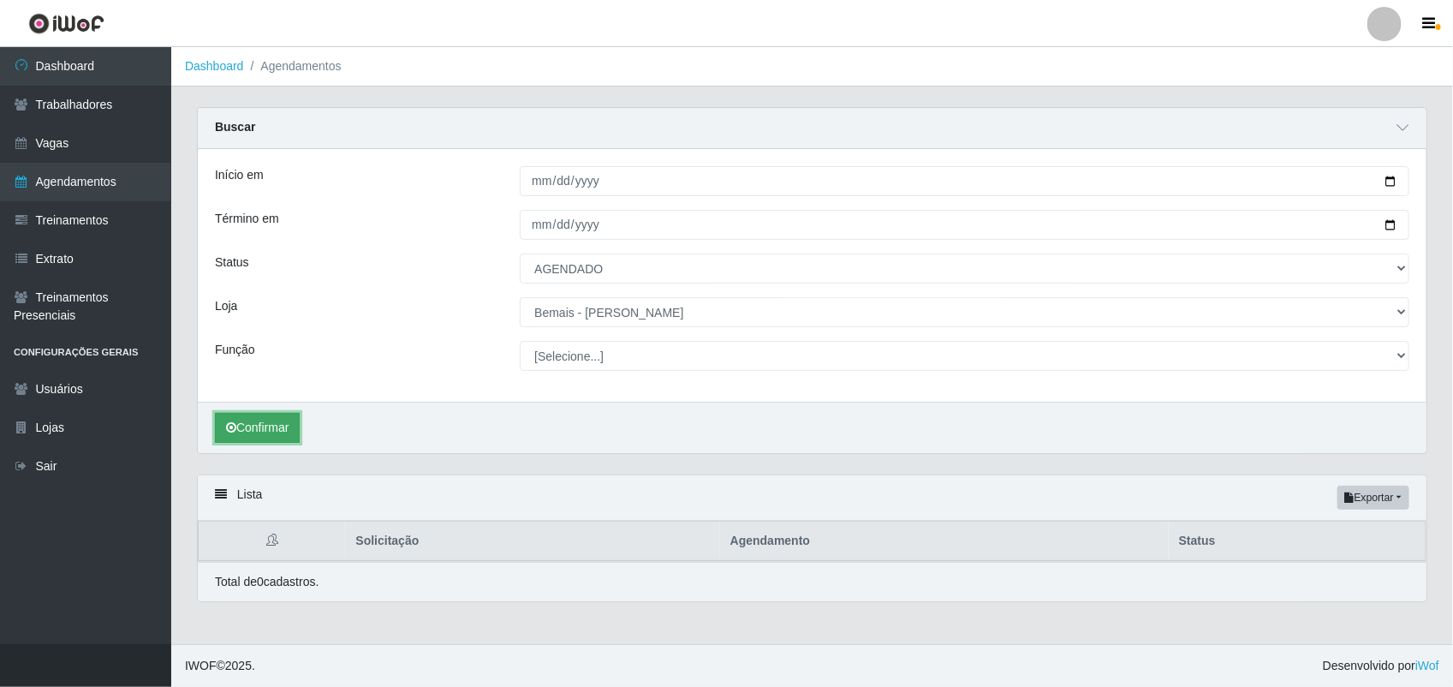
click at [274, 428] on button "Confirmar" at bounding box center [257, 428] width 85 height 30
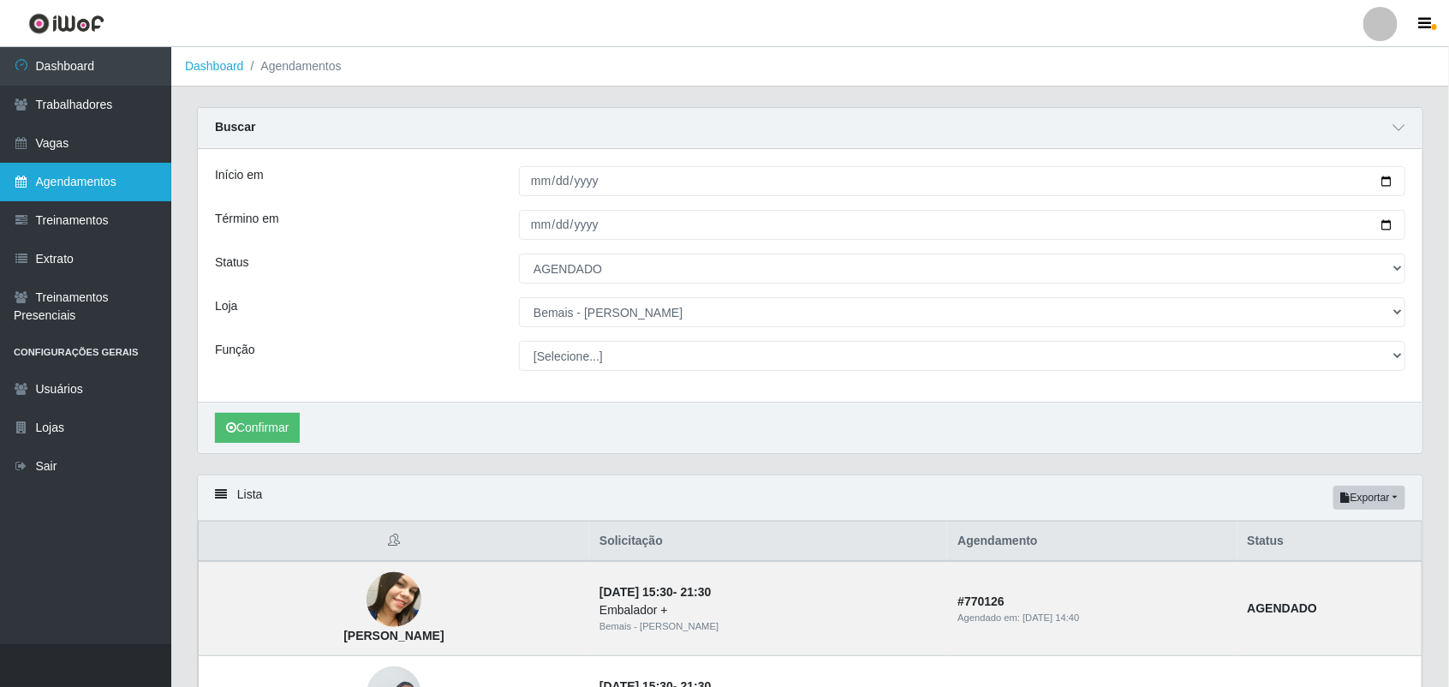
click at [109, 173] on link "Agendamentos" at bounding box center [85, 182] width 171 height 39
select select "[Selecione...]"
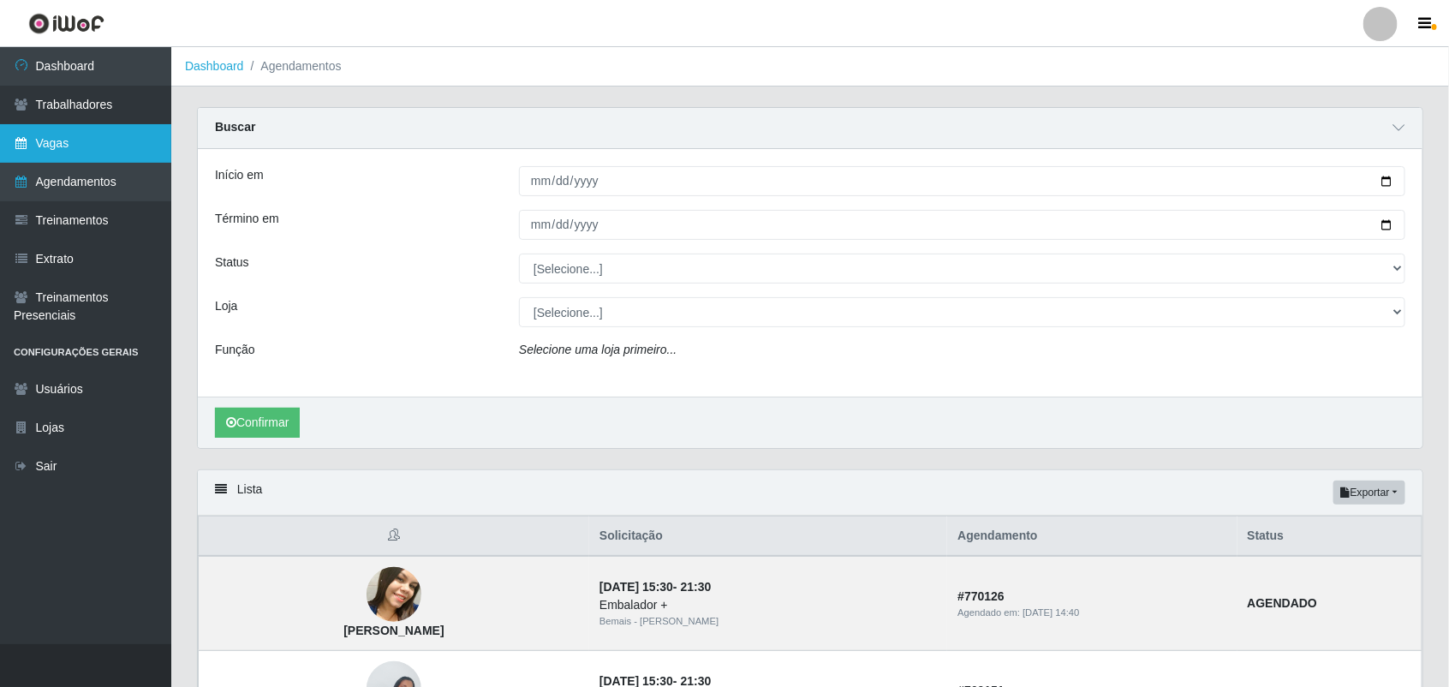
click at [97, 143] on link "Vagas" at bounding box center [85, 143] width 171 height 39
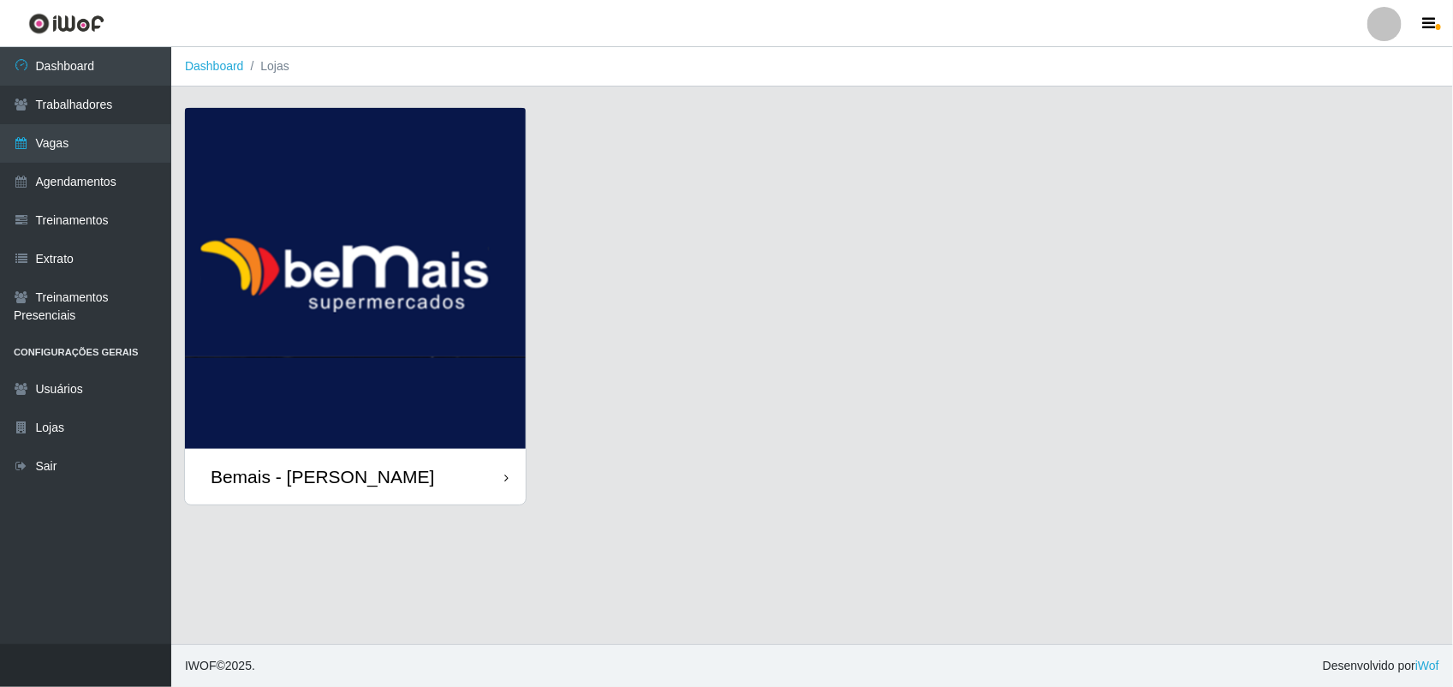
click at [309, 301] on img at bounding box center [355, 278] width 341 height 341
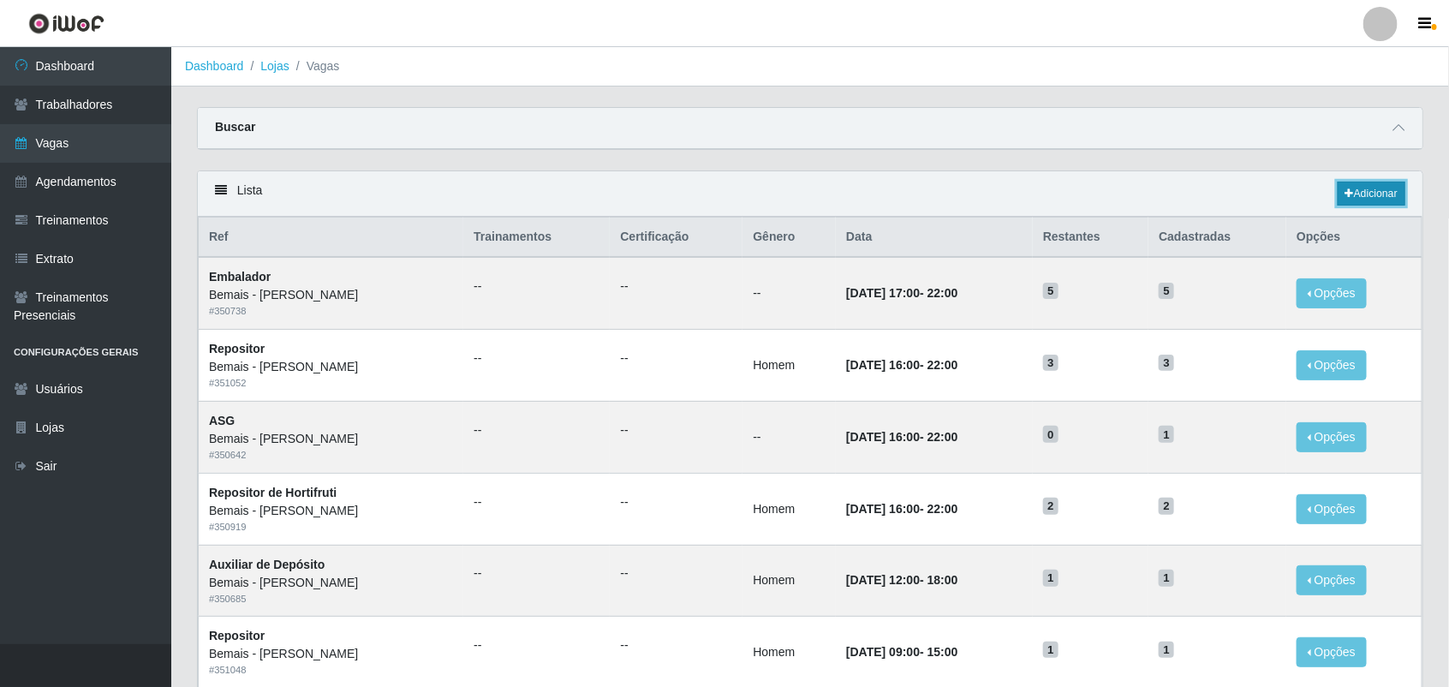
click at [1376, 186] on link "Adicionar" at bounding box center [1371, 194] width 68 height 24
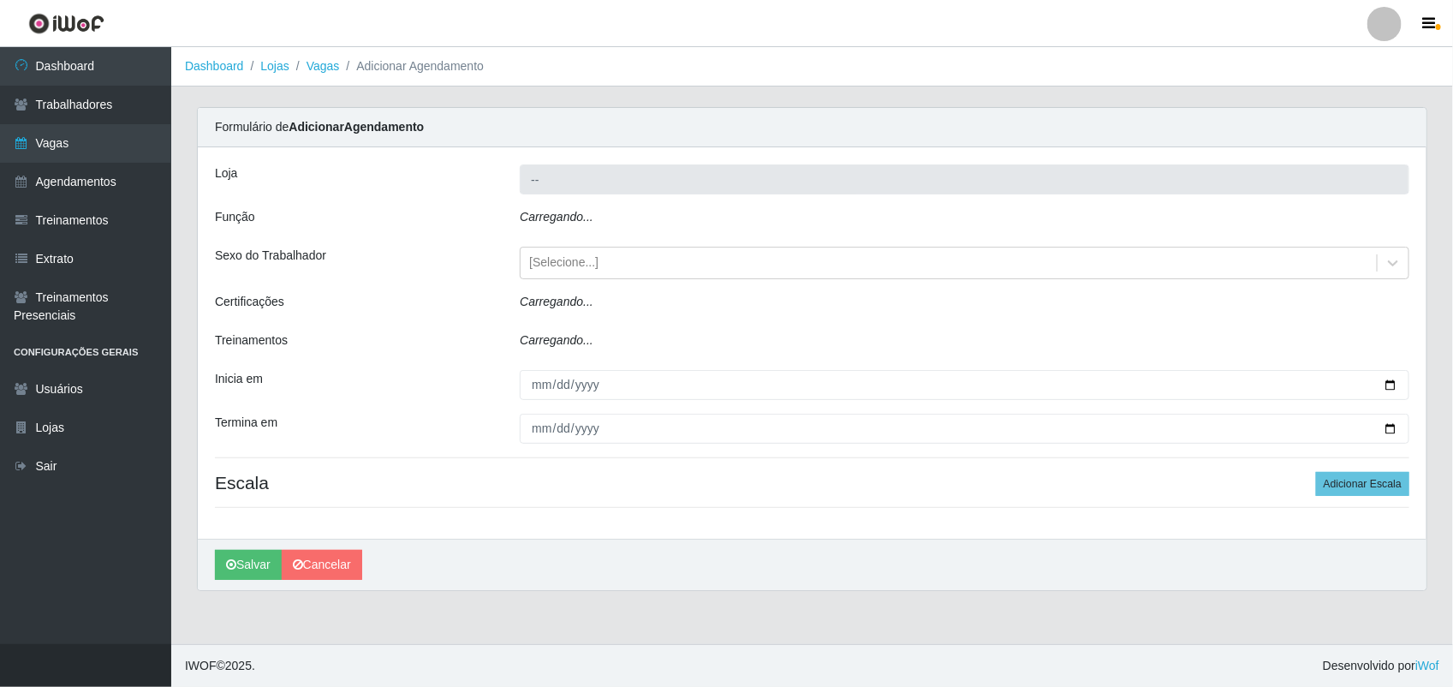
type input "Bemais - [PERSON_NAME]"
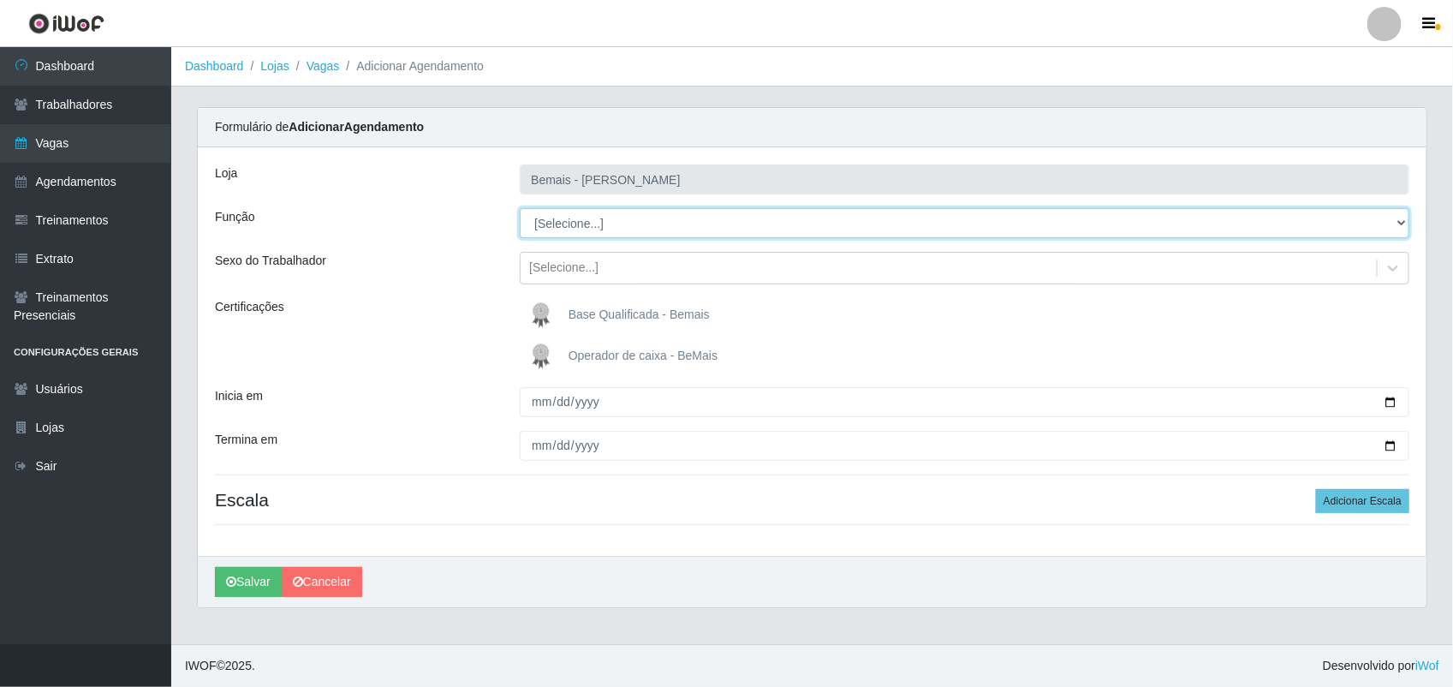
click at [601, 229] on select "[Selecione...] ASG ASG + ASG ++ Auxiliar de Depósito Auxiliar de Depósito + Aux…" at bounding box center [965, 223] width 890 height 30
select select "86"
click at [520, 208] on select "[Selecione...] ASG ASG + ASG ++ Auxiliar de Depósito Auxiliar de Depósito + Aux…" at bounding box center [965, 223] width 890 height 30
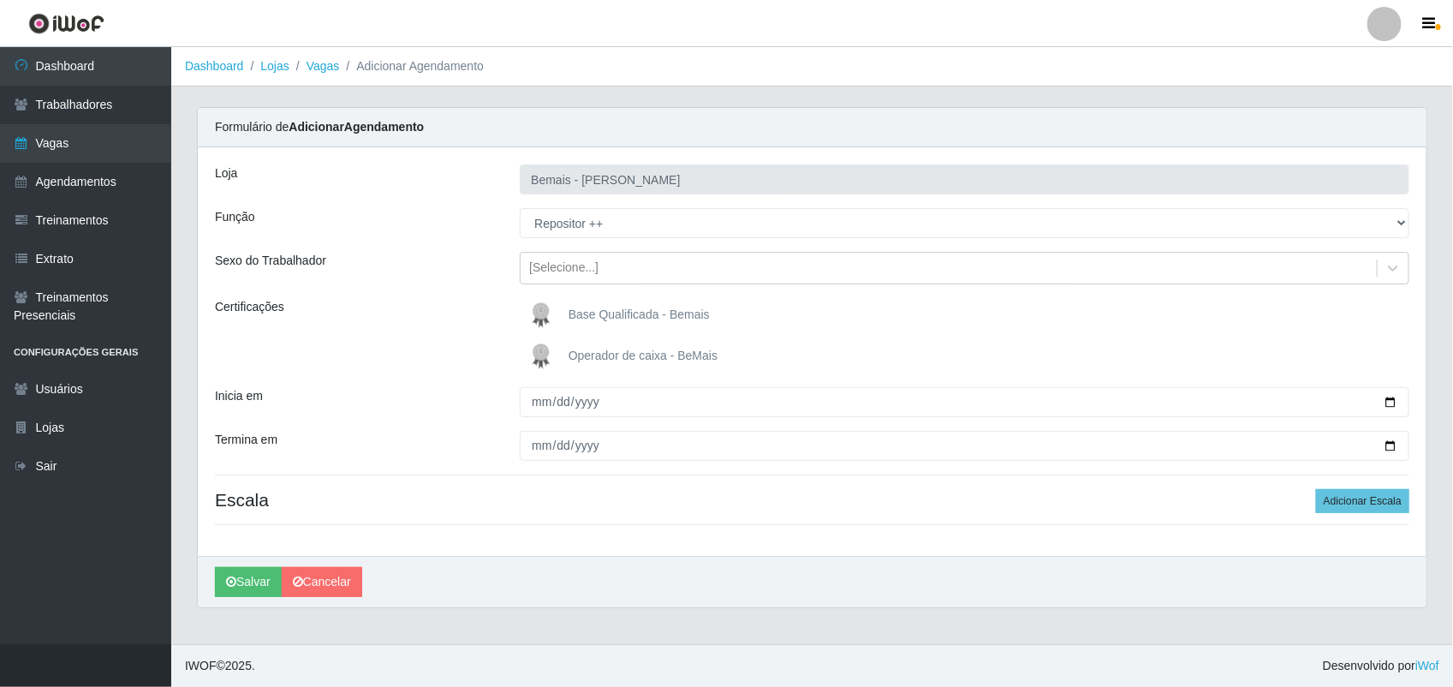
click at [687, 312] on span "Base Qualificada - Bemais" at bounding box center [638, 314] width 141 height 14
click at [0, 0] on input "Base Qualificada - Bemais" at bounding box center [0, 0] width 0 height 0
click at [617, 266] on div "[Selecione...]" at bounding box center [949, 268] width 856 height 28
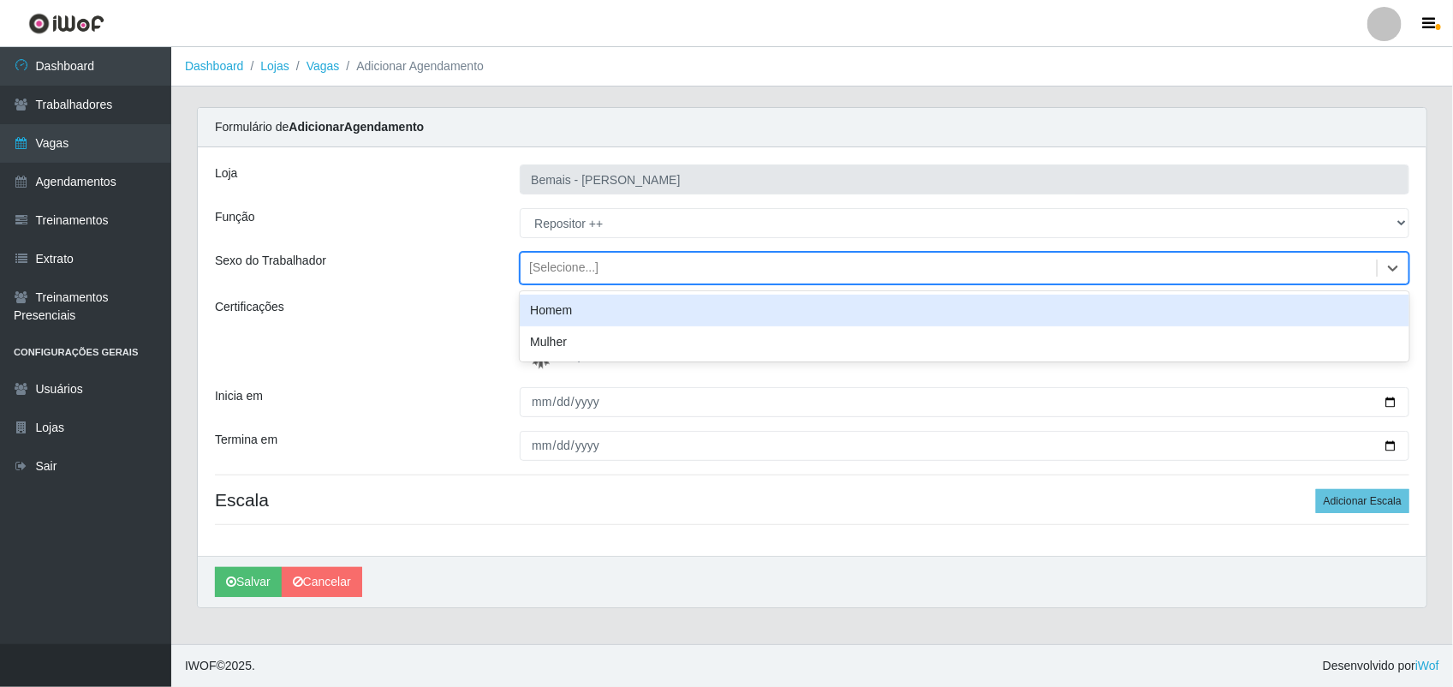
click at [638, 306] on div "Homem" at bounding box center [965, 311] width 890 height 32
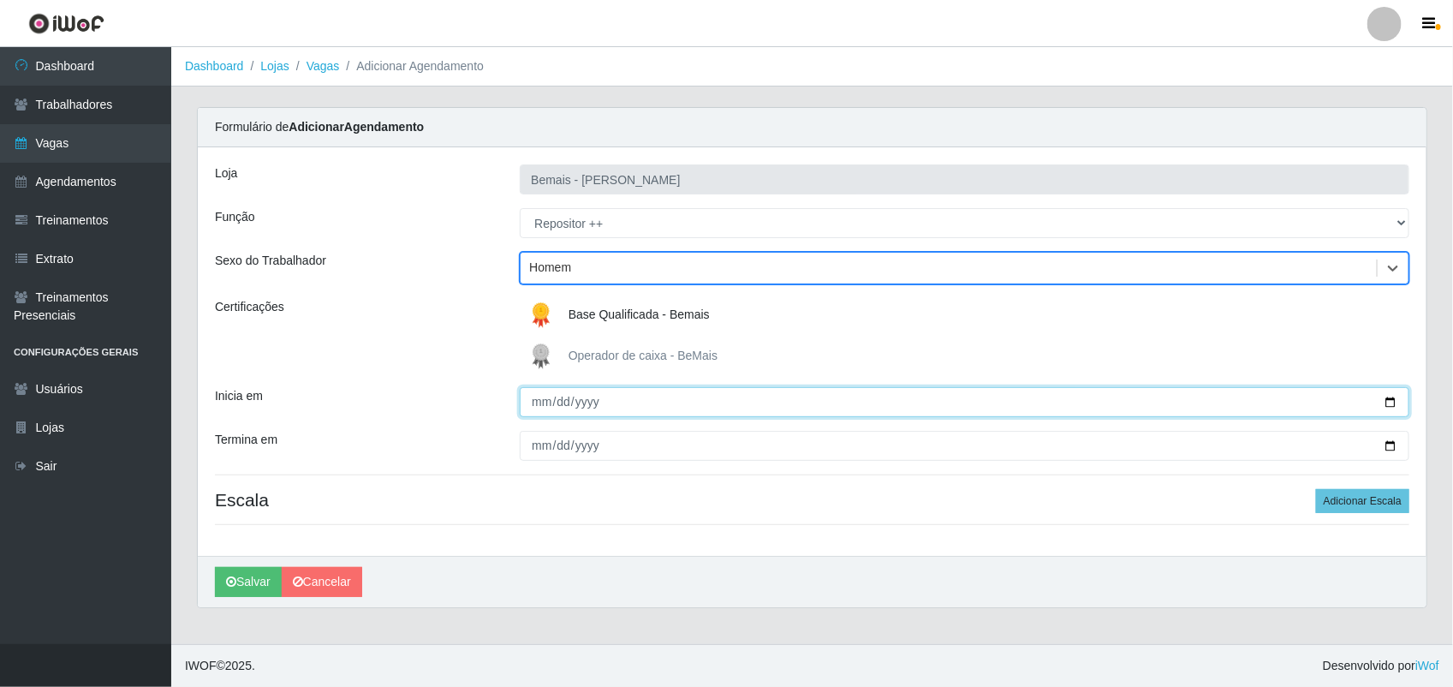
click at [545, 401] on input "Inicia em" at bounding box center [965, 402] width 890 height 30
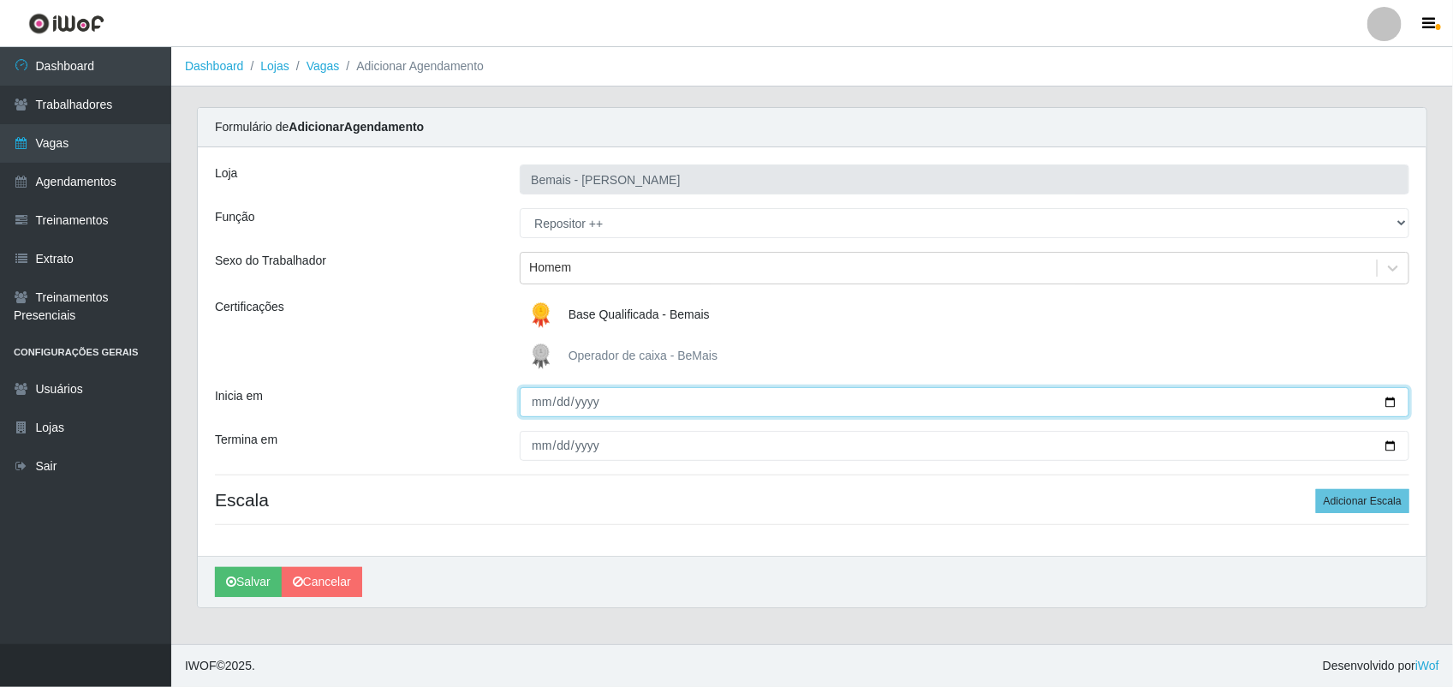
click at [1379, 396] on input "Inicia em" at bounding box center [965, 402] width 890 height 30
click at [1394, 401] on input "Inicia em" at bounding box center [965, 402] width 890 height 30
type input "[DATE]"
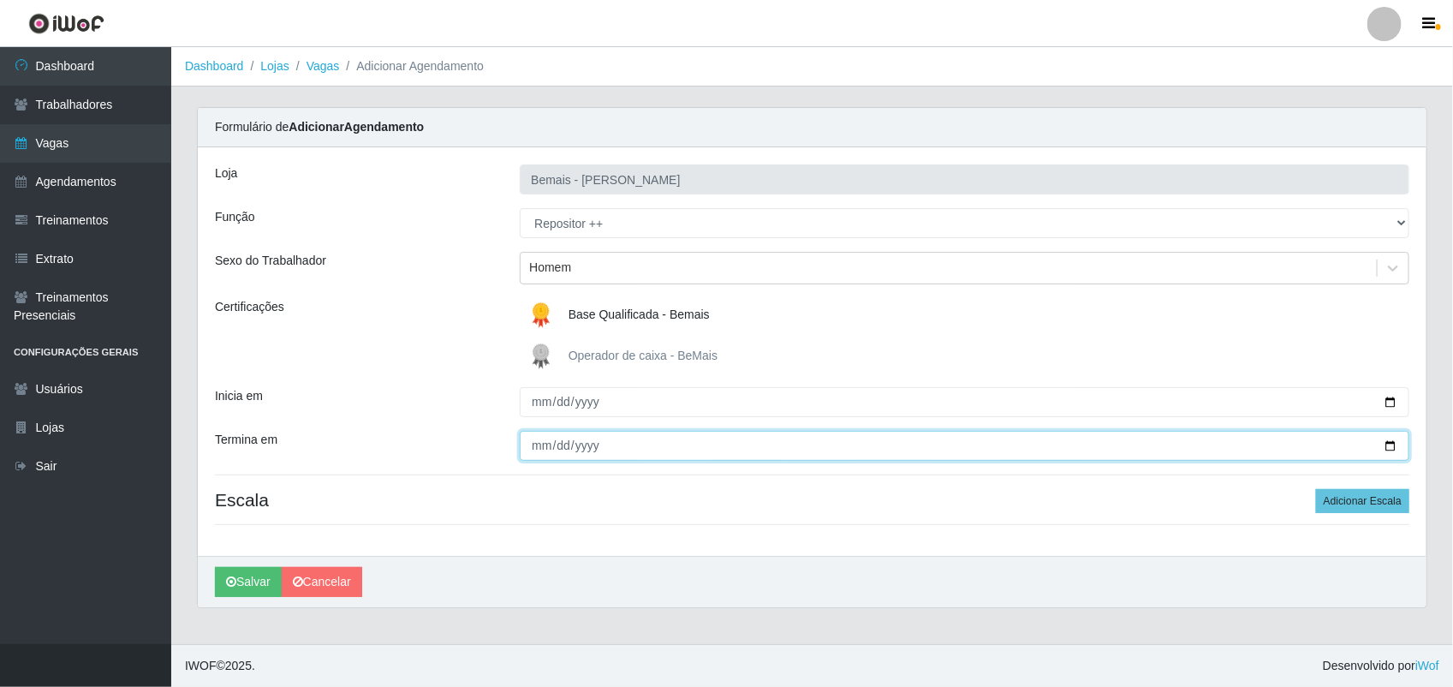
click at [1384, 449] on input "Termina em" at bounding box center [965, 446] width 890 height 30
type input "[DATE]"
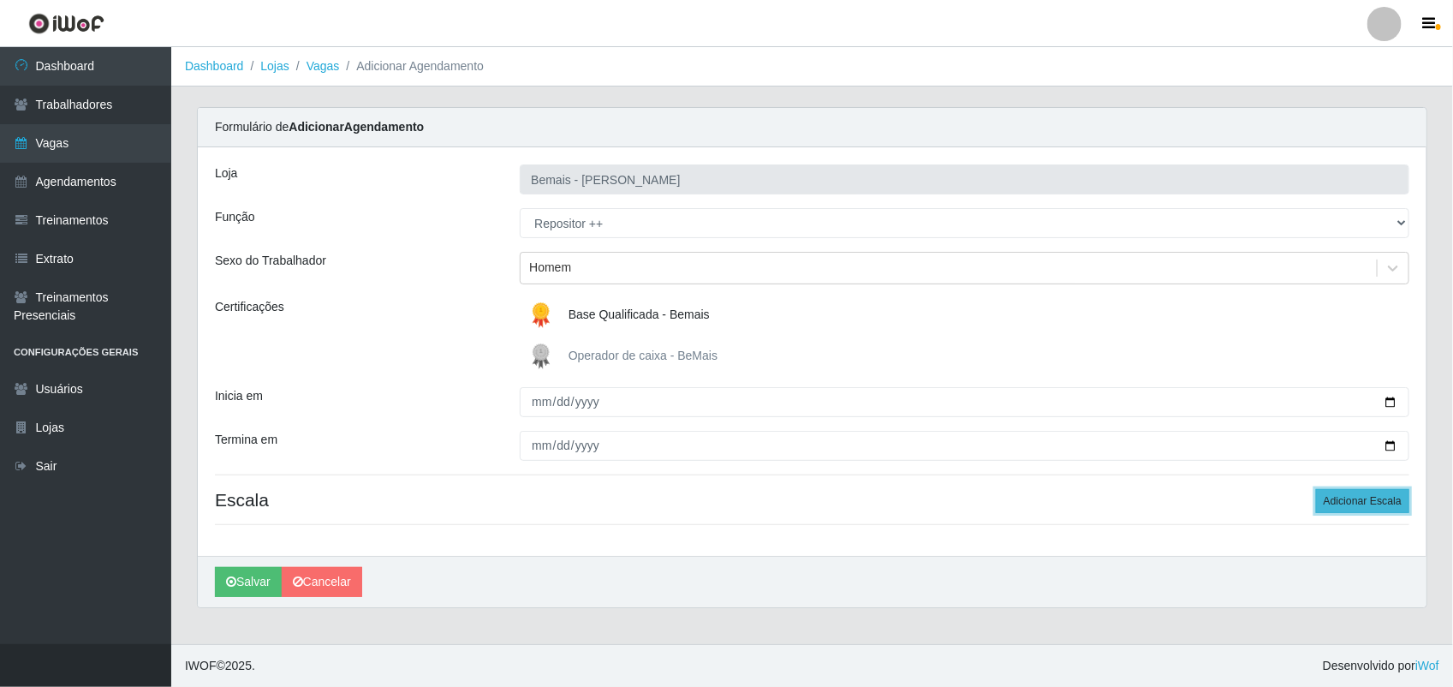
click at [1378, 503] on button "Adicionar Escala" at bounding box center [1362, 501] width 93 height 24
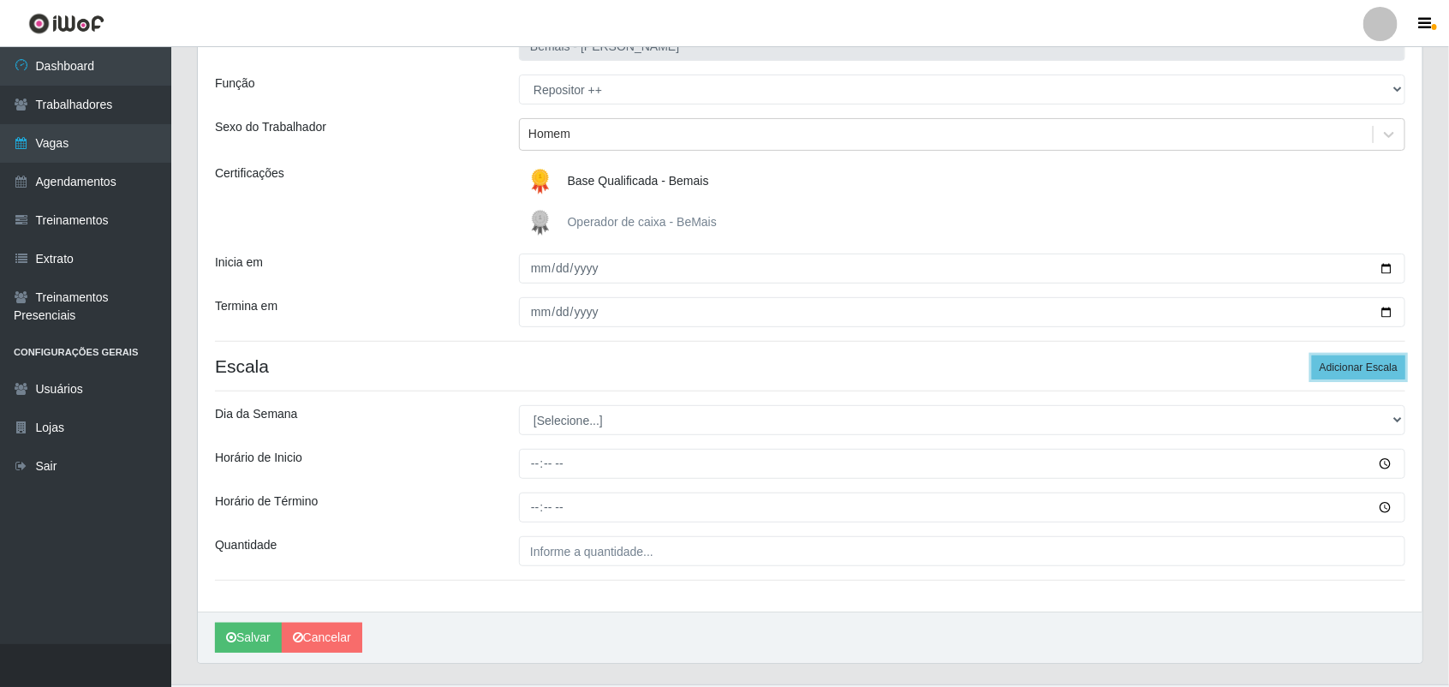
scroll to position [176, 0]
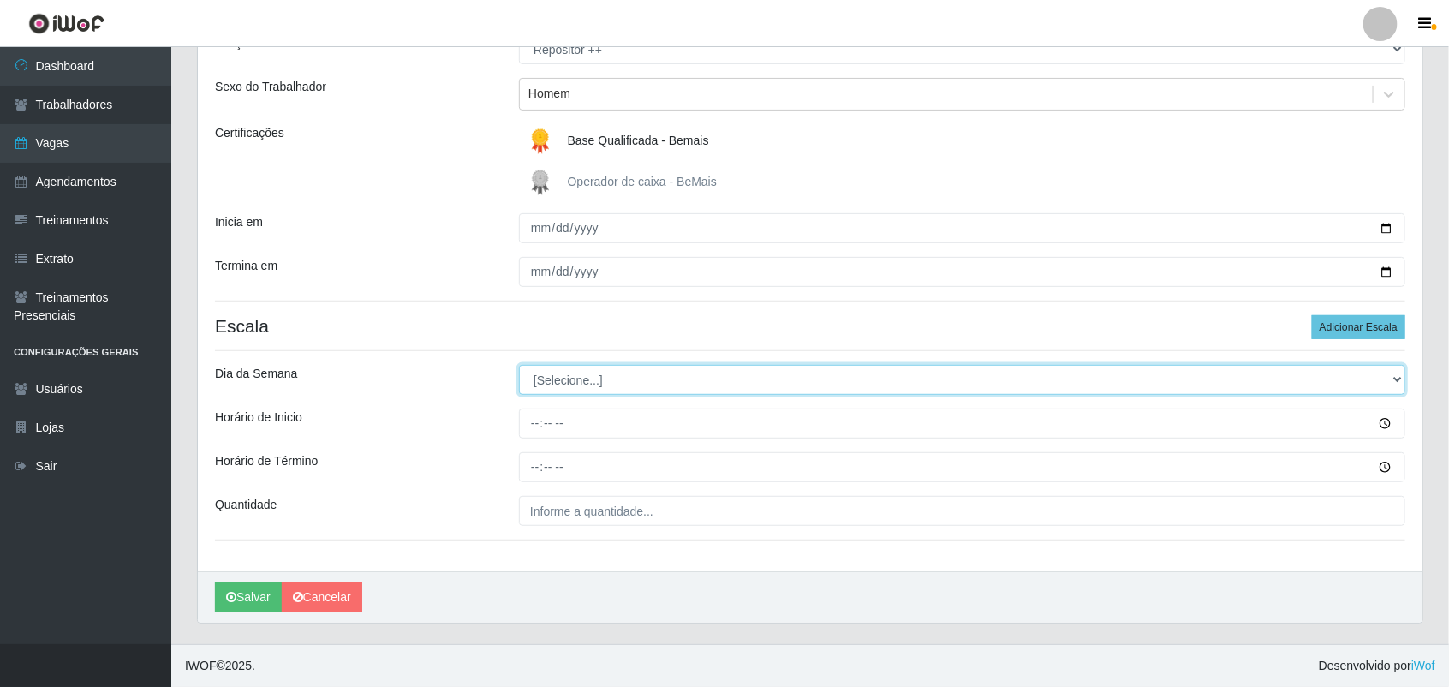
click at [600, 382] on select "[Selecione...] Segunda Terça Quarta Quinta Sexta Sábado Domingo" at bounding box center [962, 380] width 886 height 30
select select "0"
click at [519, 365] on select "[Selecione...] Segunda Terça Quarta Quinta Sexta Sábado Domingo" at bounding box center [962, 380] width 886 height 30
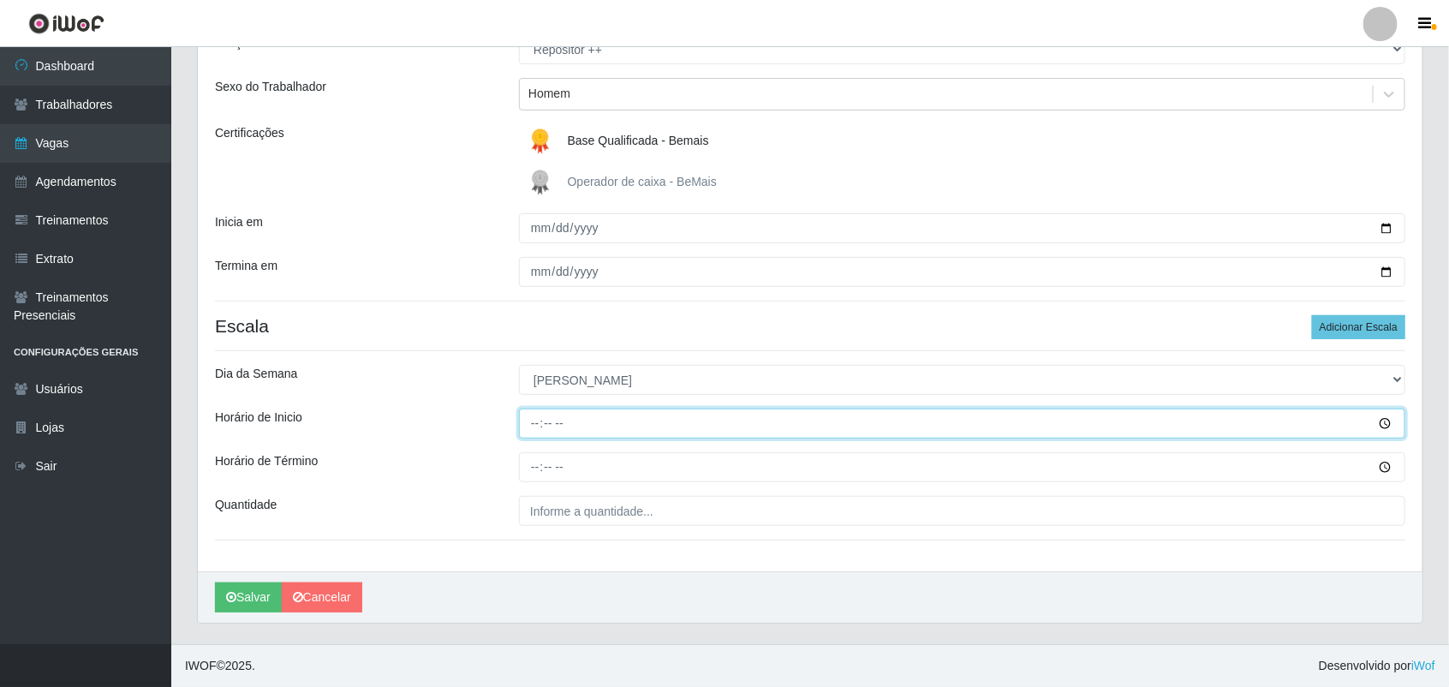
click at [539, 417] on input "Horário de Inicio" at bounding box center [962, 423] width 886 height 30
type input "15:00"
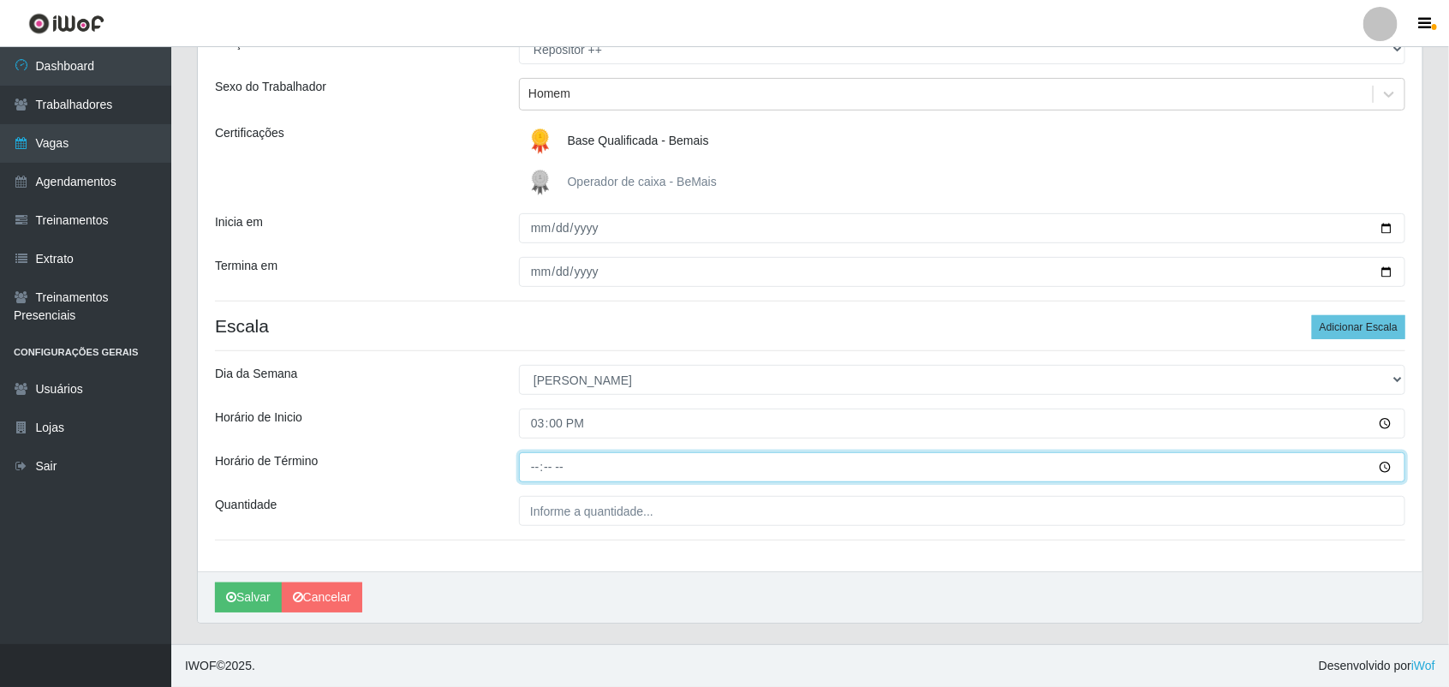
click at [529, 469] on input "Horário de Término" at bounding box center [962, 467] width 886 height 30
type input "21:00"
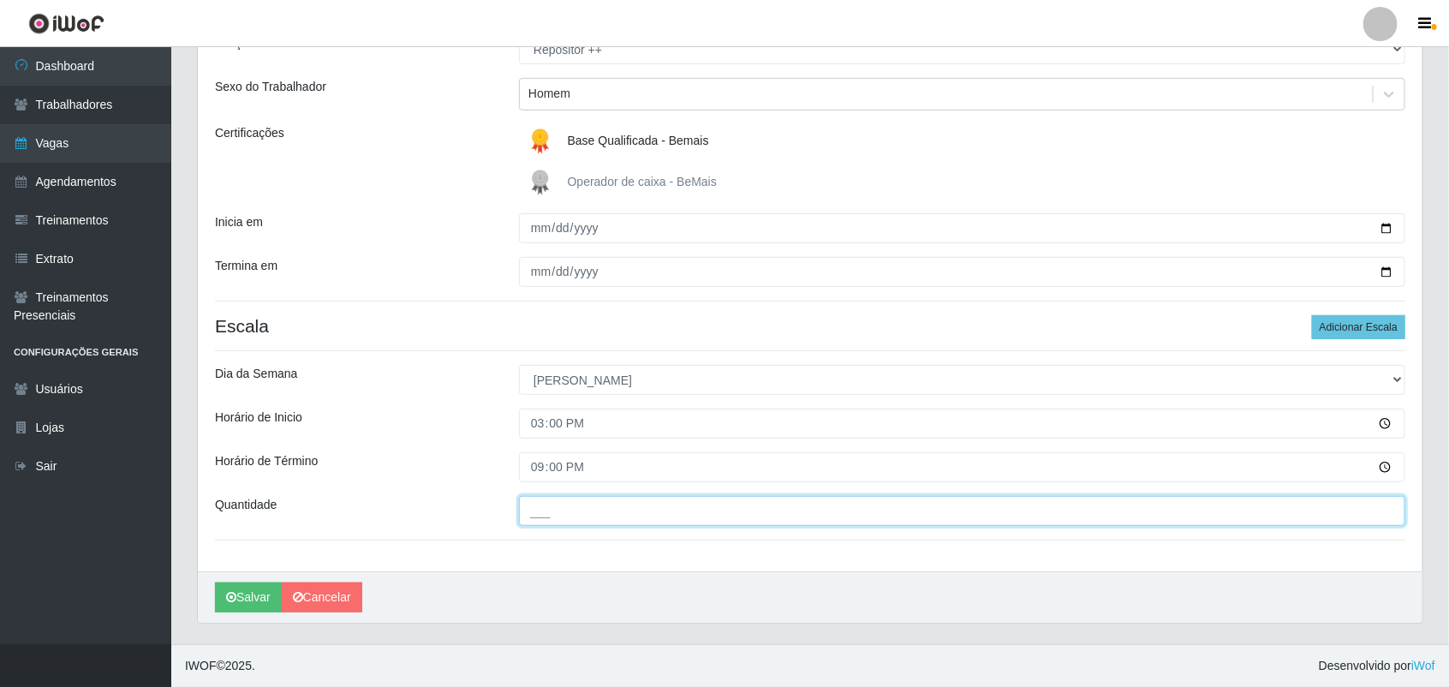
click at [592, 503] on input "___" at bounding box center [962, 511] width 886 height 30
type input "3__"
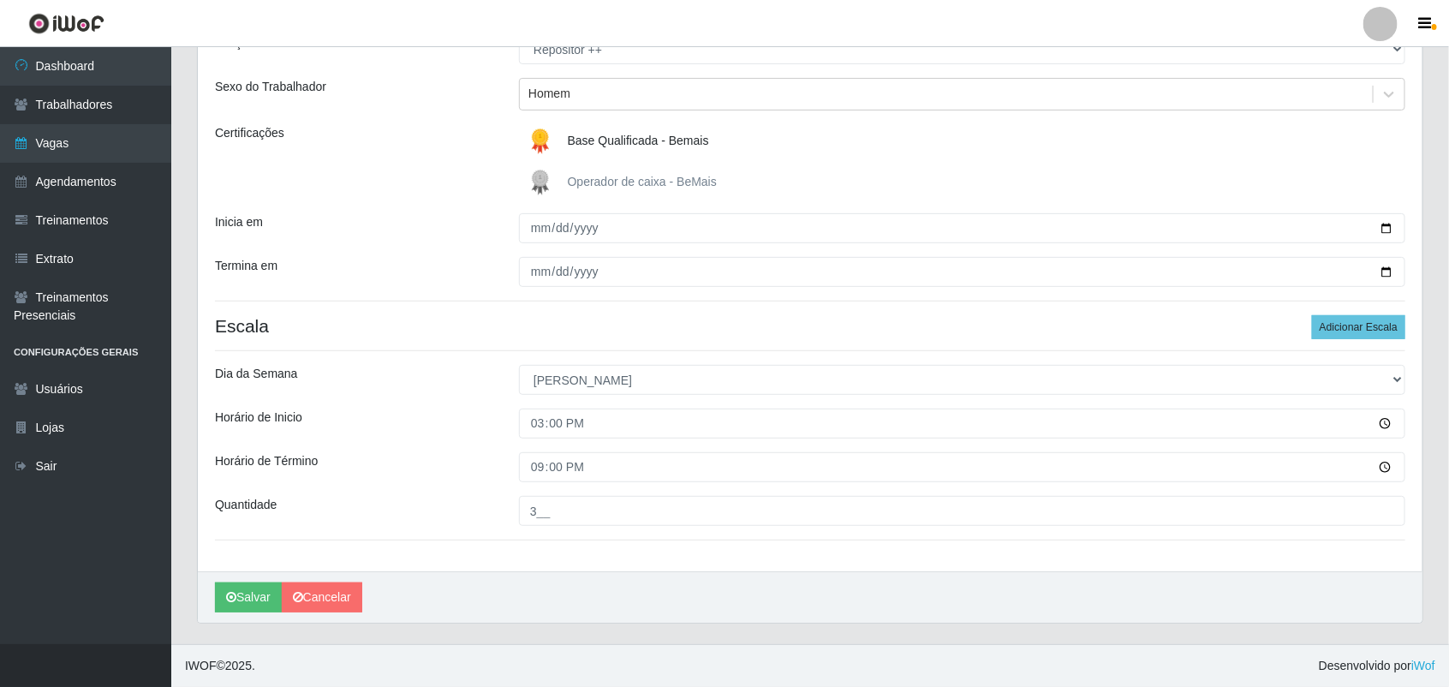
click at [460, 387] on div "Dia da Semana" at bounding box center [354, 380] width 304 height 30
click at [259, 599] on button "Salvar" at bounding box center [248, 597] width 67 height 30
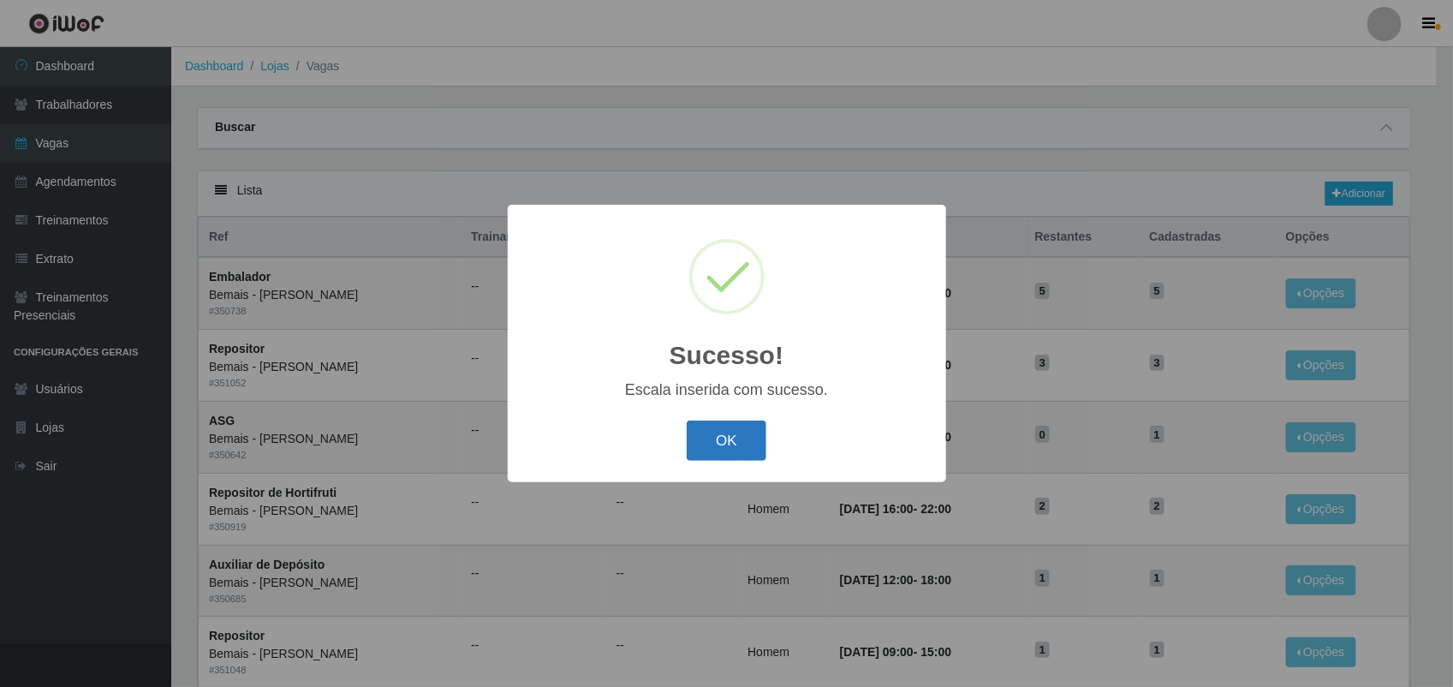
click at [730, 434] on button "OK" at bounding box center [727, 440] width 80 height 40
